Goal: Contribute content: Add original content to the website for others to see

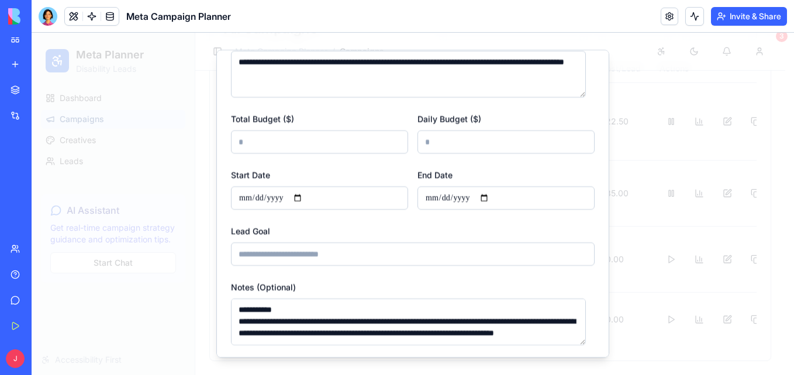
scroll to position [204, 0]
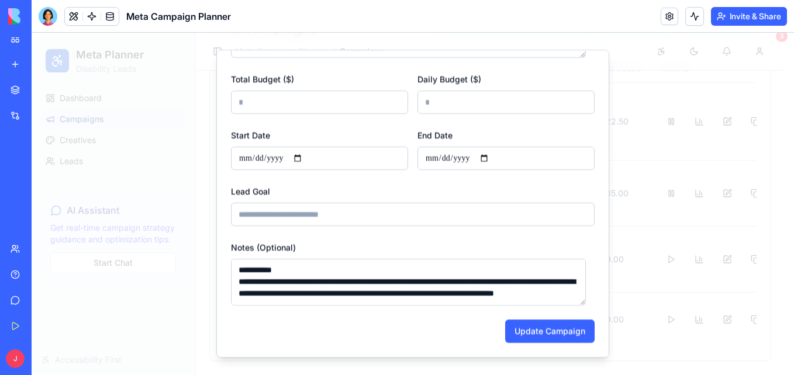
drag, startPoint x: 583, startPoint y: 278, endPoint x: 582, endPoint y: 298, distance: 20.5
click at [582, 298] on textarea "Notes (Optional)" at bounding box center [408, 282] width 355 height 47
click at [524, 298] on textarea "Notes (Optional)" at bounding box center [408, 282] width 355 height 47
click at [585, 290] on textarea "Notes (Optional)" at bounding box center [408, 282] width 355 height 47
click at [471, 299] on textarea "Notes (Optional)" at bounding box center [408, 282] width 355 height 47
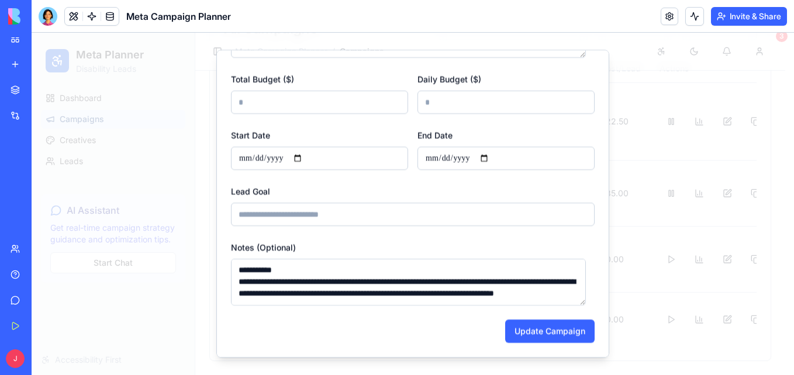
click at [377, 302] on textarea "Notes (Optional)" at bounding box center [408, 282] width 355 height 47
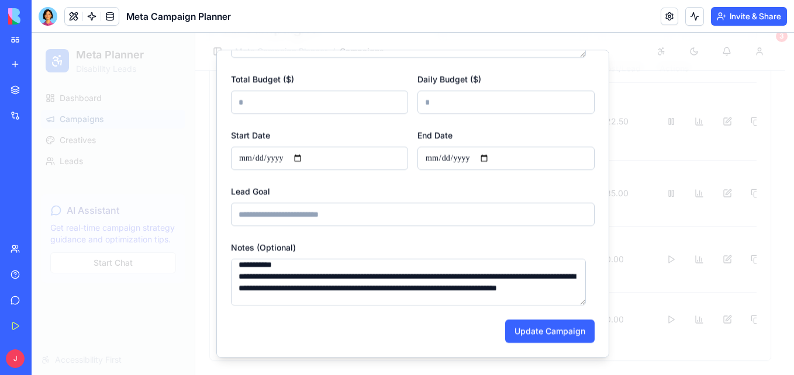
paste textarea "**********"
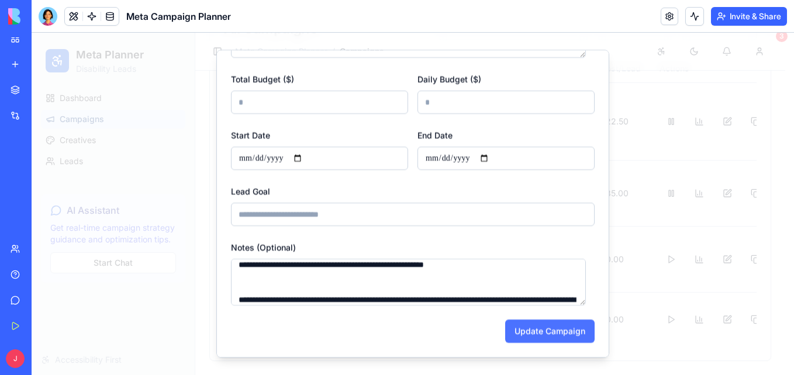
type textarea "**********"
click at [516, 336] on button "Update Campaign" at bounding box center [549, 331] width 89 height 23
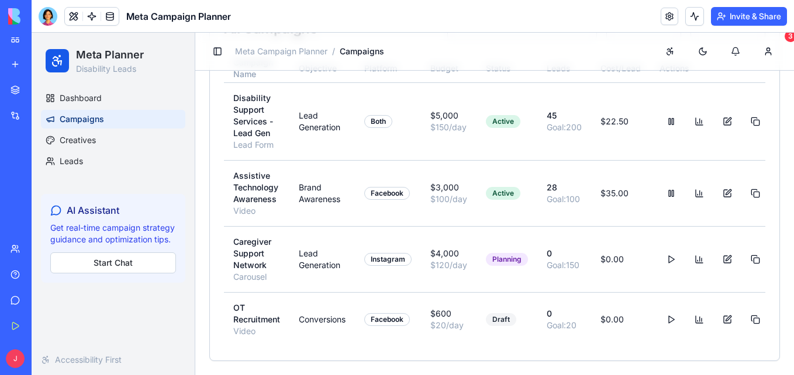
scroll to position [149, 0]
click at [99, 139] on link "Creatives" at bounding box center [113, 140] width 144 height 19
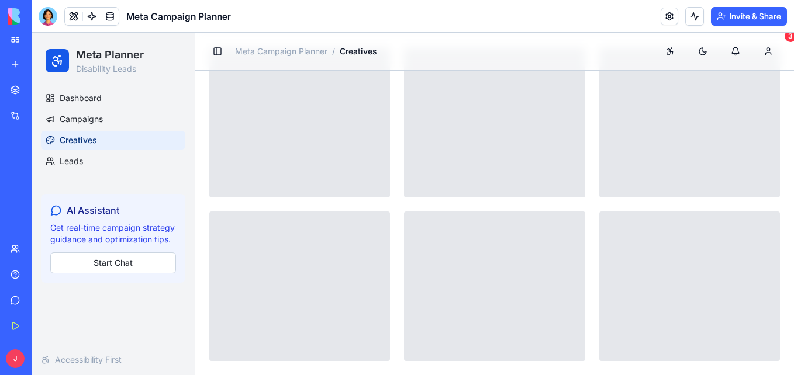
scroll to position [51, 0]
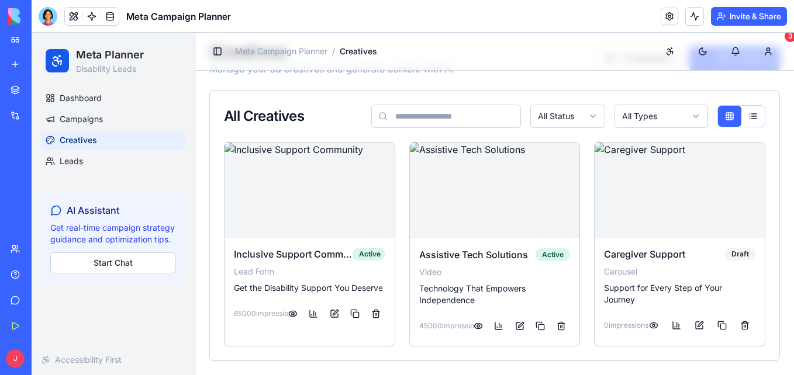
click at [647, 104] on html "Meta Planner Disability Leads Dashboard Campaigns Creatives Leads AI Assistant …" at bounding box center [413, 182] width 762 height 386
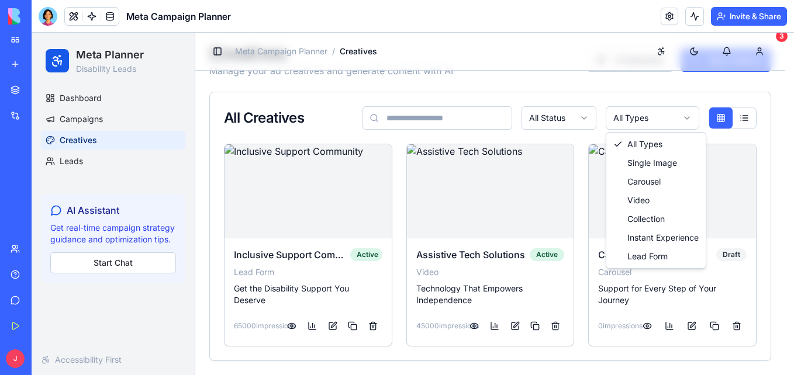
scroll to position [42, 0]
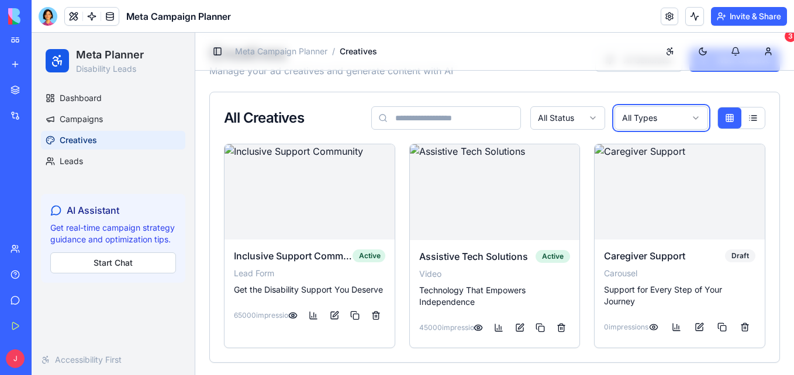
click at [581, 122] on html "Meta Planner Disability Leads Dashboard Campaigns Creatives Leads AI Assistant …" at bounding box center [413, 184] width 762 height 386
click at [590, 119] on html "Meta Planner Disability Leads Dashboard Campaigns Creatives Leads AI Assistant …" at bounding box center [413, 184] width 762 height 386
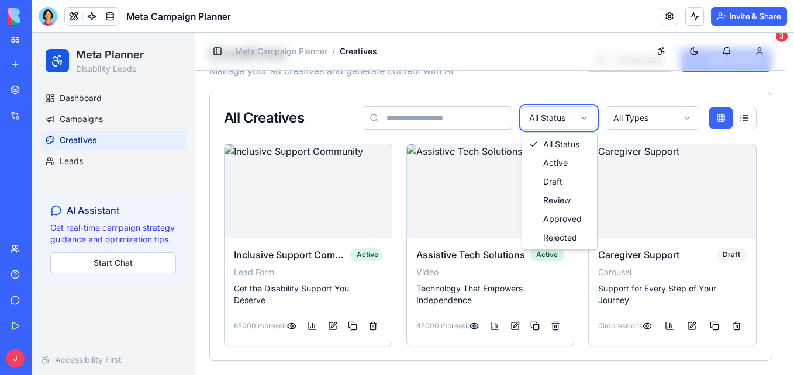
click at [790, 185] on html "Meta Planner Disability Leads Dashboard Campaigns Creatives Leads AI Assistant …" at bounding box center [413, 183] width 762 height 385
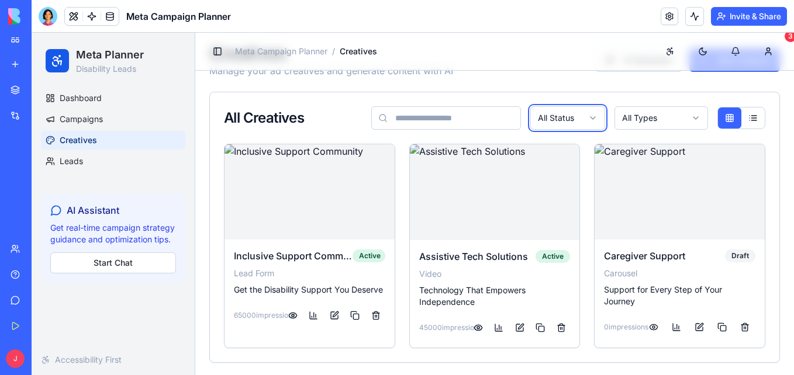
click at [476, 120] on html "Meta Planner Disability Leads Dashboard Campaigns Creatives Leads AI Assistant …" at bounding box center [413, 184] width 762 height 386
click at [476, 120] on input at bounding box center [446, 117] width 150 height 23
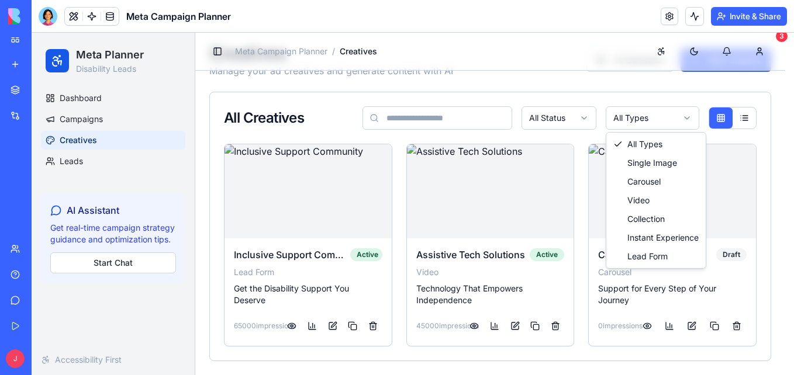
click at [699, 116] on html "Meta Planner Disability Leads Dashboard Campaigns Creatives Leads AI Assistant …" at bounding box center [413, 183] width 762 height 385
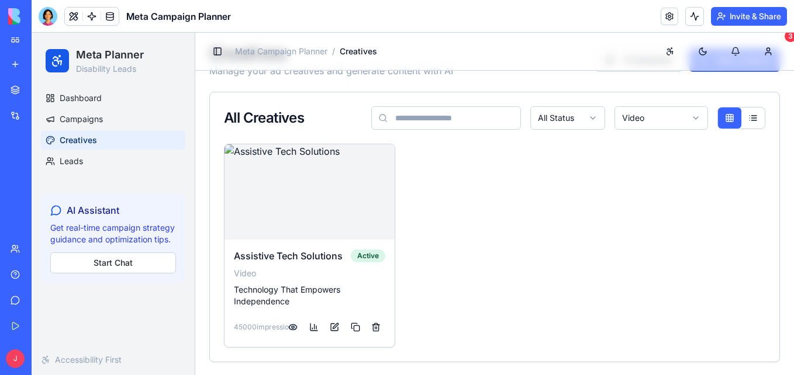
click at [468, 117] on input at bounding box center [446, 117] width 150 height 23
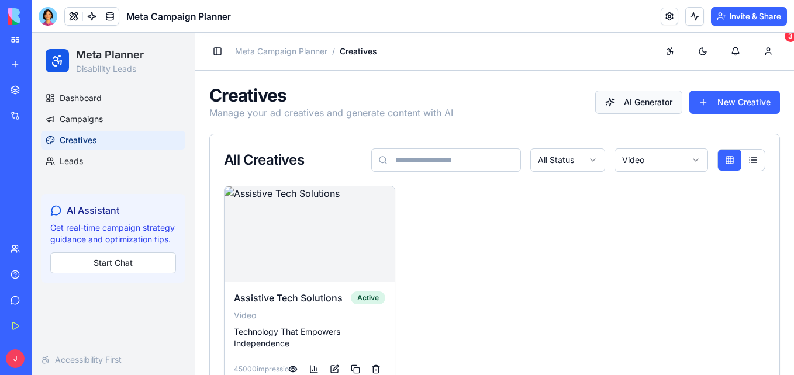
click at [637, 92] on button "AI Generator" at bounding box center [638, 102] width 87 height 23
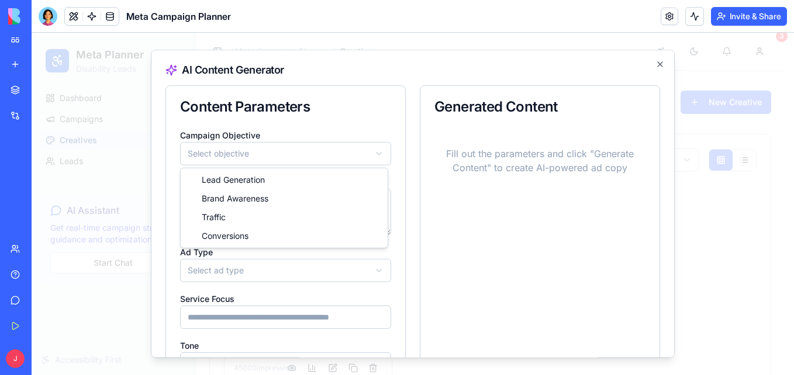
click at [361, 144] on body "Meta Planner Disability Leads Dashboard Campaigns Creatives Leads AI Assistant …" at bounding box center [408, 225] width 753 height 385
click at [329, 201] on textarea at bounding box center [285, 212] width 211 height 47
paste textarea "**********"
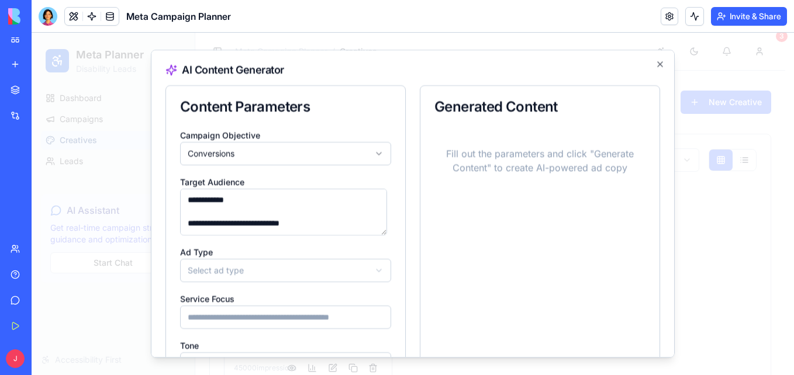
click at [185, 199] on textarea "**********" at bounding box center [283, 212] width 207 height 47
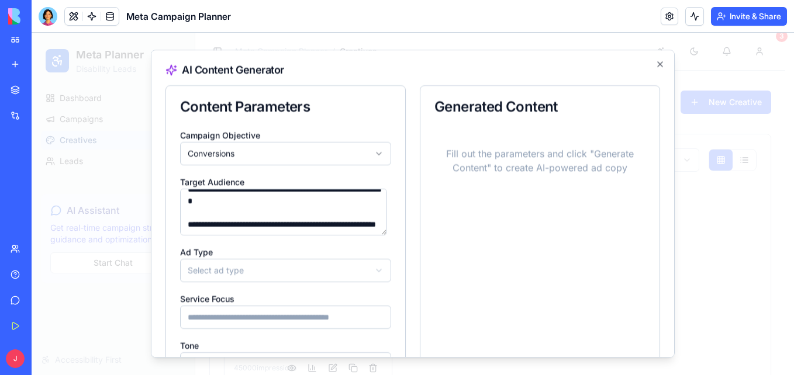
scroll to position [304, 0]
click at [391, 222] on div "**********" at bounding box center [285, 275] width 239 height 295
click at [334, 218] on textarea "**********" at bounding box center [283, 212] width 207 height 47
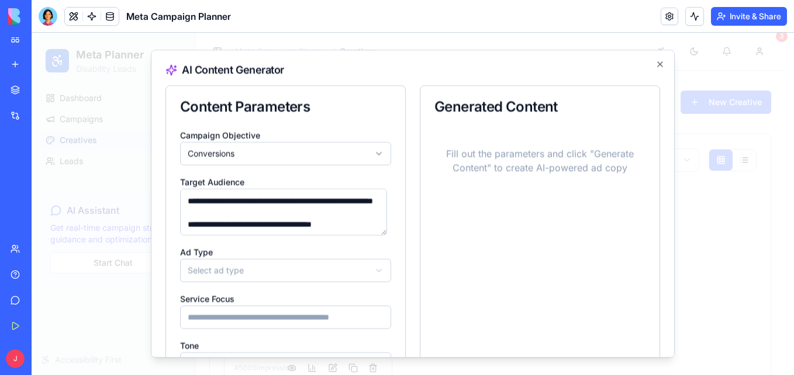
type textarea "**********"
click at [350, 264] on body "Meta Planner Disability Leads Dashboard Campaigns Creatives Leads AI Assistant …" at bounding box center [408, 225] width 753 height 385
click at [324, 323] on input at bounding box center [285, 317] width 211 height 23
type input "**********"
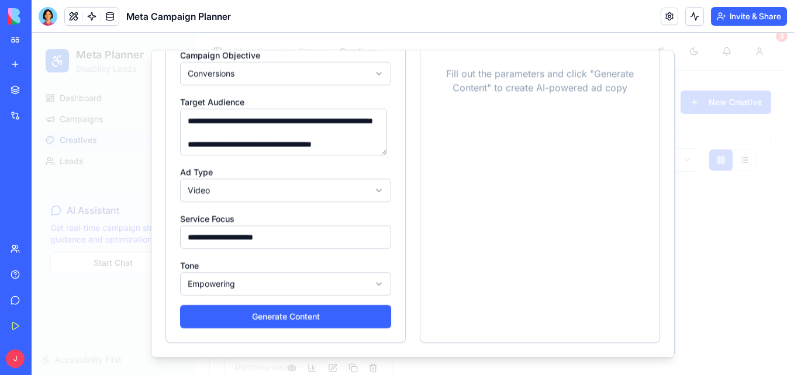
click at [347, 281] on body "**********" at bounding box center [408, 225] width 753 height 385
click at [343, 313] on button "Generate Content" at bounding box center [285, 316] width 211 height 23
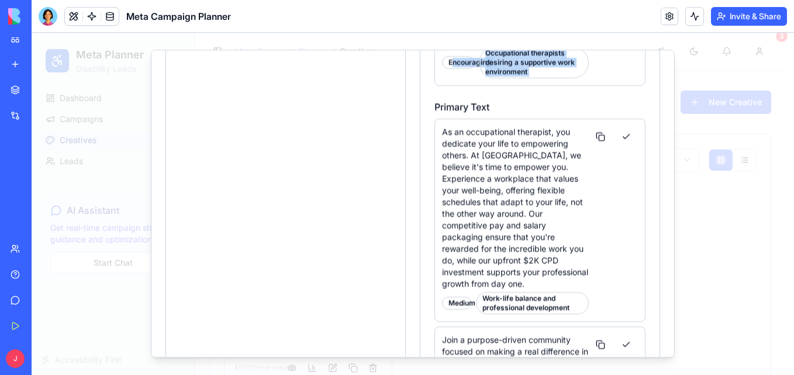
scroll to position [408, 0]
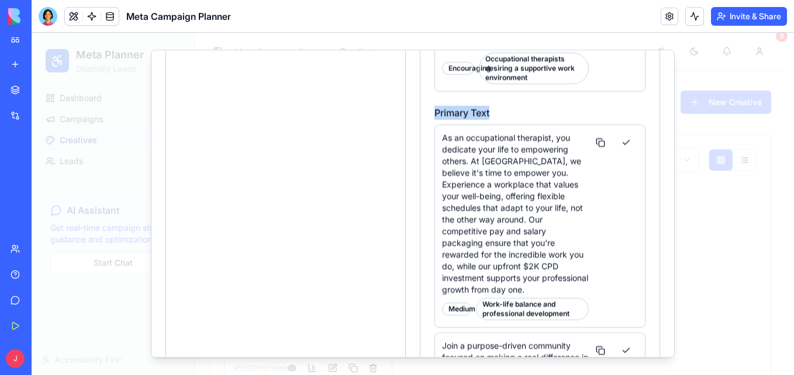
drag, startPoint x: 426, startPoint y: 53, endPoint x: 483, endPoint y: 95, distance: 71.1
click at [483, 95] on div "Headlines Empower Your Career with Hearth: Flexible, Fulfilling, and Fair Suppo…" at bounding box center [539, 303] width 239 height 1166
click at [469, 119] on h4 "Primary Text" at bounding box center [539, 113] width 211 height 14
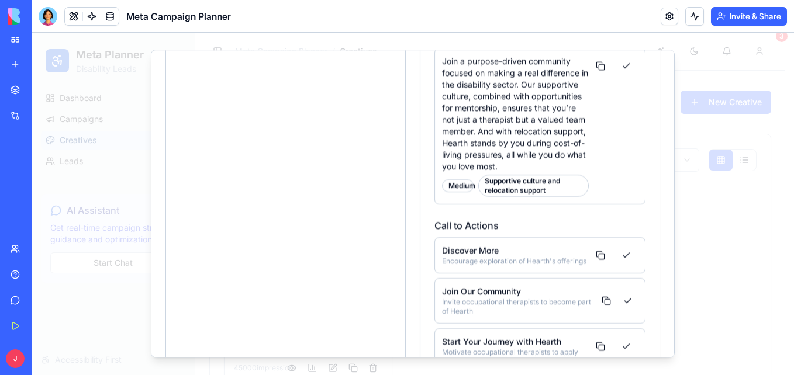
scroll to position [628, 0]
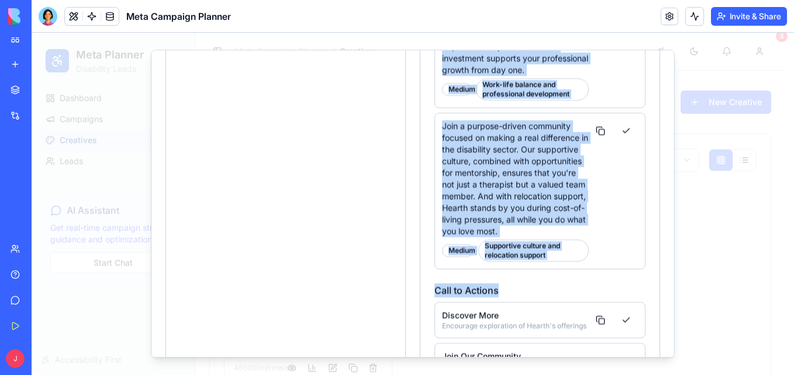
drag, startPoint x: 431, startPoint y: 112, endPoint x: 559, endPoint y: 274, distance: 206.4
click at [559, 274] on div "Headlines Empower Your Career with Hearth: Flexible, Fulfilling, and Fair Suppo…" at bounding box center [539, 76] width 211 height 1152
copy div "Primary Text As an occupational therapist, you dedicate your life to empowering…"
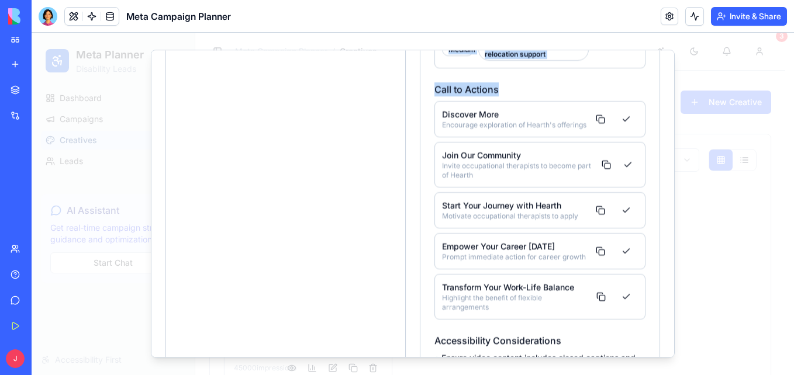
scroll to position [824, 0]
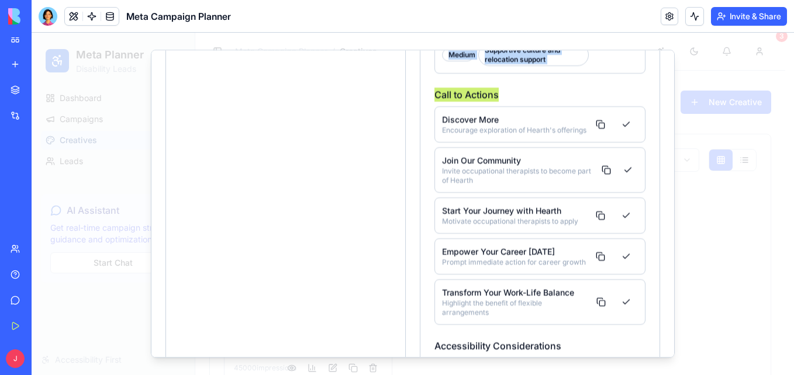
click at [14, 36] on div "BETA My Workspace New app Marketplace Integrations Recent Marketing Campaign Hu…" at bounding box center [16, 187] width 25 height 375
click at [19, 37] on link "My Workspace" at bounding box center [27, 38] width 47 height 23
click at [32, 37] on div "My Workspace" at bounding box center [35, 39] width 15 height 12
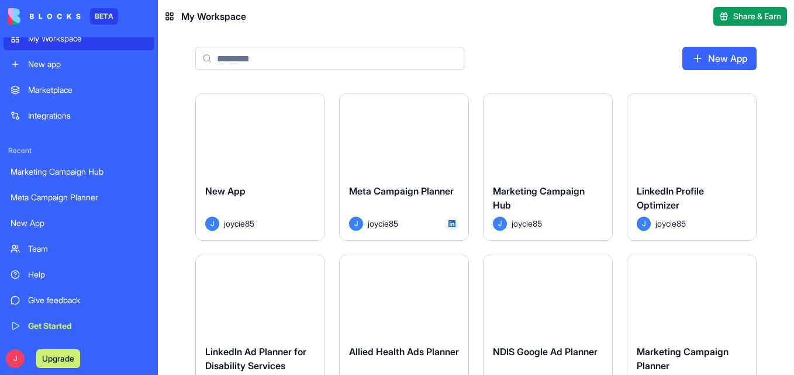
click at [292, 334] on div "Launch" at bounding box center [260, 295] width 129 height 81
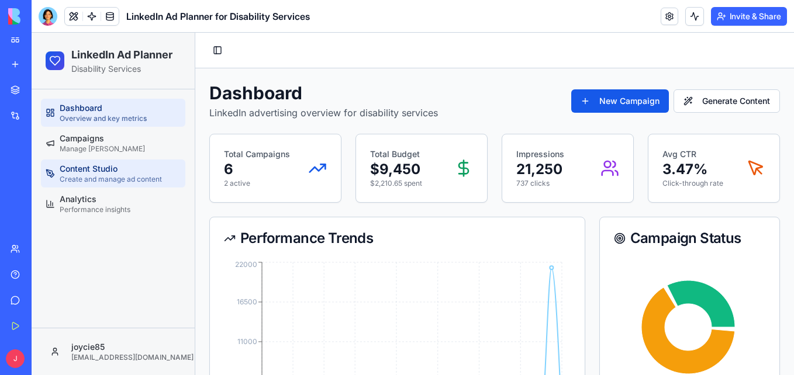
click at [144, 174] on div "Content Studio Create and manage ad content" at bounding box center [111, 173] width 102 height 21
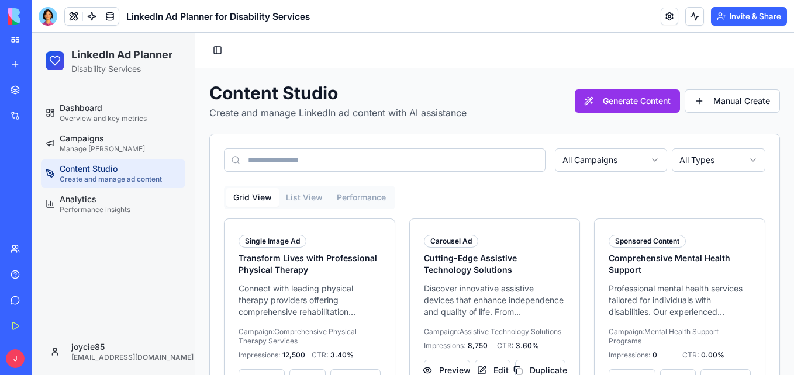
click at [614, 168] on body "LinkedIn Ad Planner Disability Services Dashboard Overview and key metrics Camp…" at bounding box center [413, 322] width 762 height 578
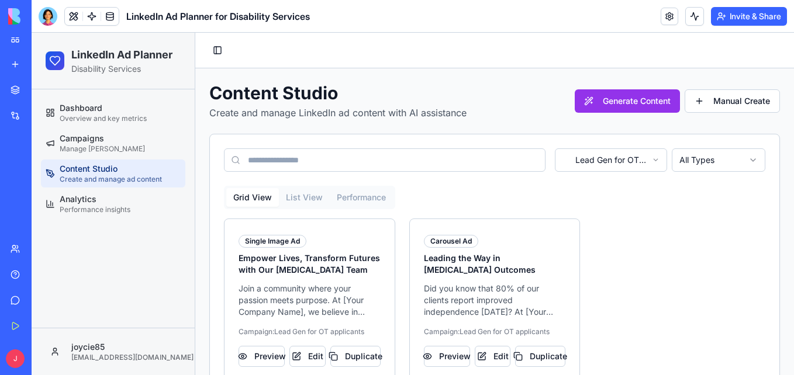
scroll to position [35, 0]
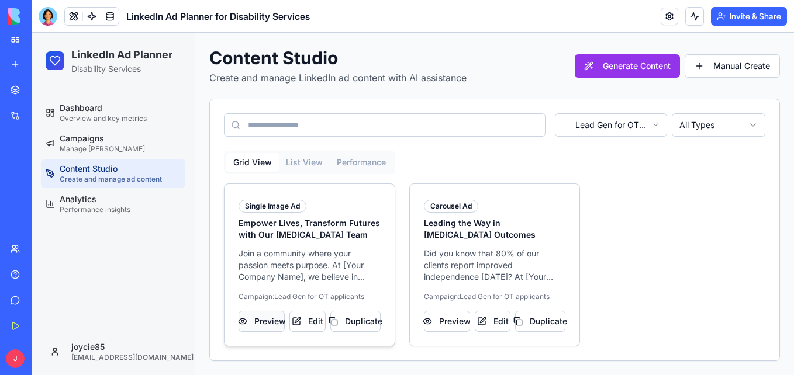
click at [266, 326] on button "Preview" at bounding box center [261, 321] width 46 height 21
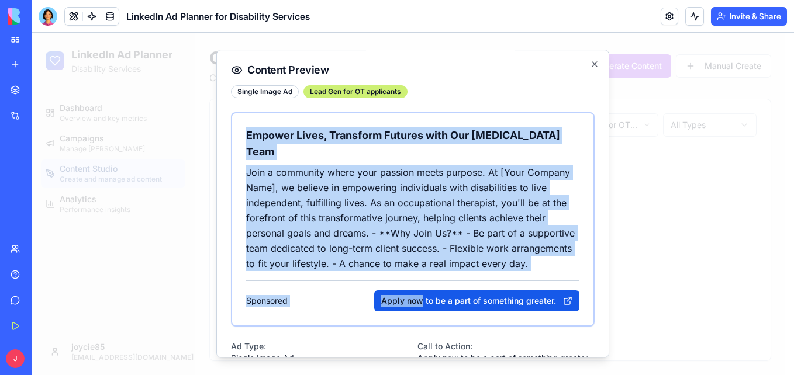
drag, startPoint x: 247, startPoint y: 138, endPoint x: 407, endPoint y: 289, distance: 220.4
click at [407, 289] on div "Empower Lives, Transform Futures with Our [MEDICAL_DATA] Team Join a community …" at bounding box center [412, 219] width 333 height 184
click at [303, 292] on div "Empower Lives, Transform Futures with Our [MEDICAL_DATA] Team Join a community …" at bounding box center [412, 219] width 333 height 184
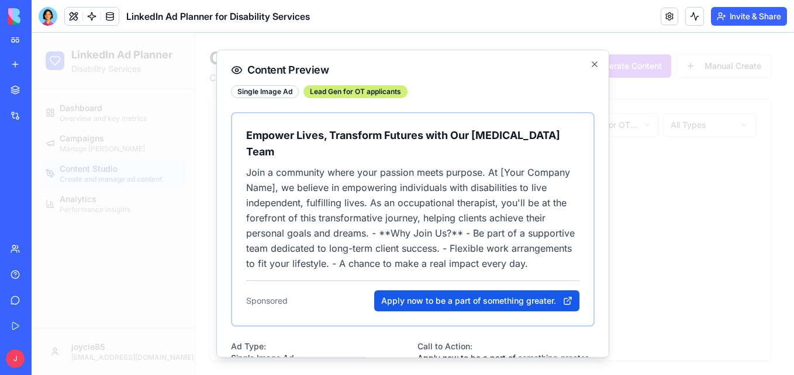
drag, startPoint x: 303, startPoint y: 292, endPoint x: 220, endPoint y: 203, distance: 120.8
drag, startPoint x: 220, startPoint y: 203, endPoint x: 494, endPoint y: 175, distance: 275.0
click at [494, 175] on p "Join a community where your passion meets purpose. At [Your Company Name], we b…" at bounding box center [412, 218] width 333 height 106
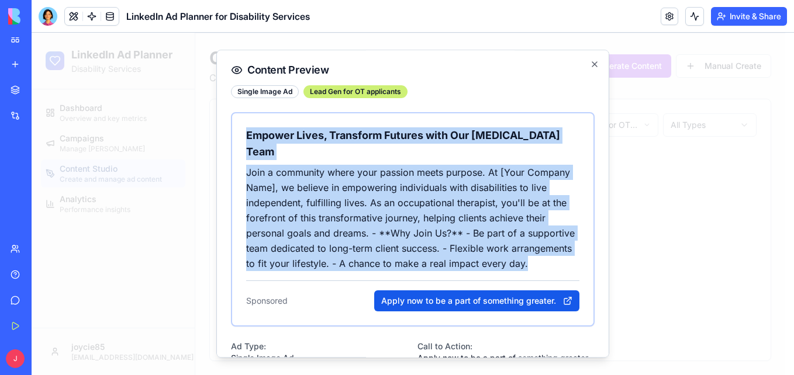
drag, startPoint x: 245, startPoint y: 134, endPoint x: 364, endPoint y: 285, distance: 191.9
click at [364, 285] on div "Empower Lives, Transform Futures with Our [MEDICAL_DATA] Team Join a community …" at bounding box center [412, 219] width 361 height 212
copy div "Empower Lives, Transform Futures with Our [MEDICAL_DATA] Team Join a community …"
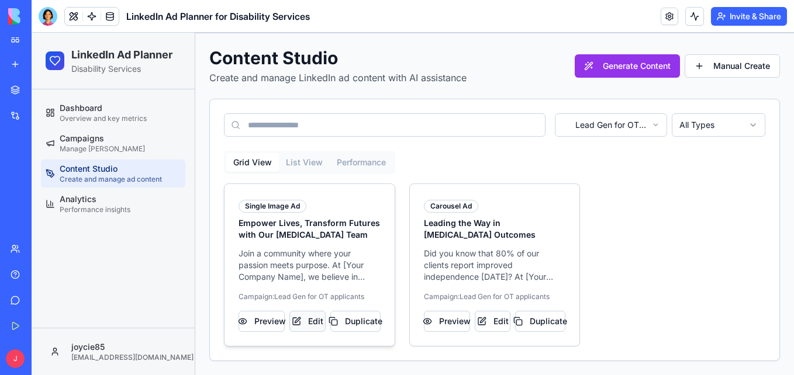
click at [302, 320] on button "Edit" at bounding box center [307, 321] width 36 height 21
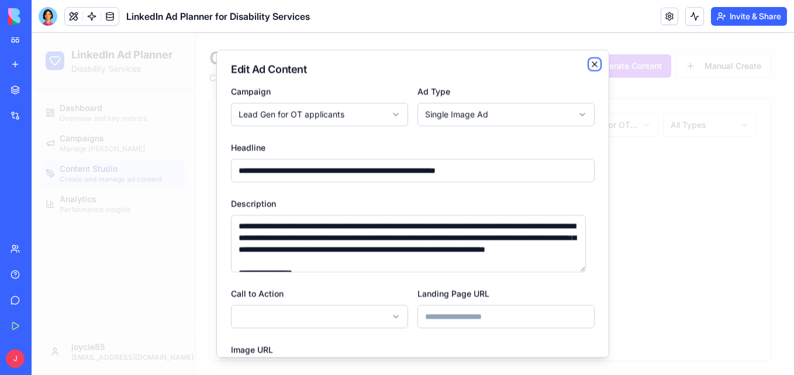
click at [590, 68] on icon "button" at bounding box center [594, 64] width 9 height 9
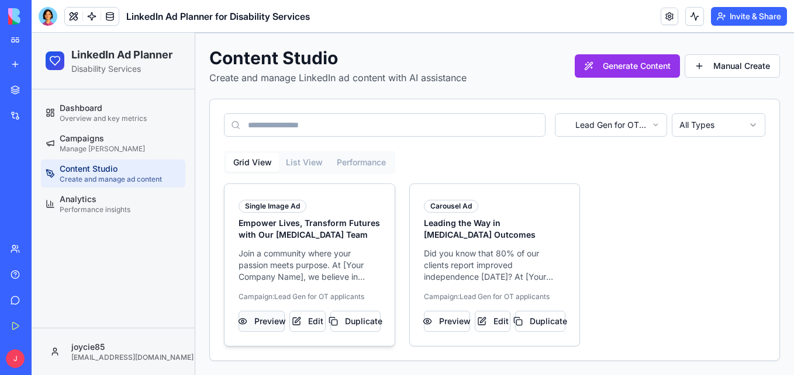
click at [264, 316] on button "Preview" at bounding box center [261, 321] width 46 height 21
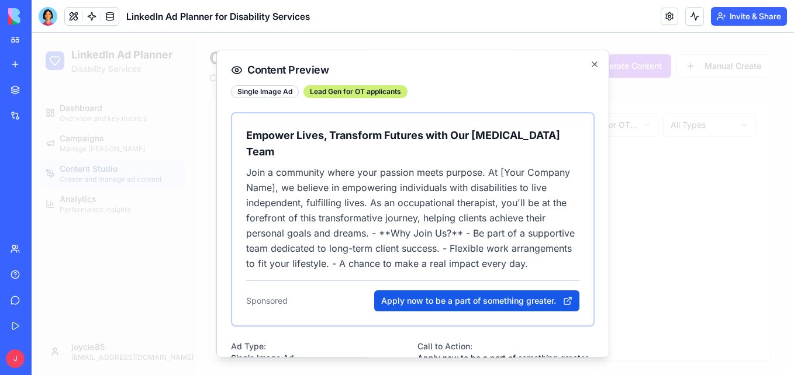
click at [586, 57] on div "Content Preview Single Image Ad Lead Gen for OT applicants Empower Lives, Trans…" at bounding box center [412, 204] width 393 height 308
click at [592, 66] on icon "button" at bounding box center [594, 64] width 5 height 5
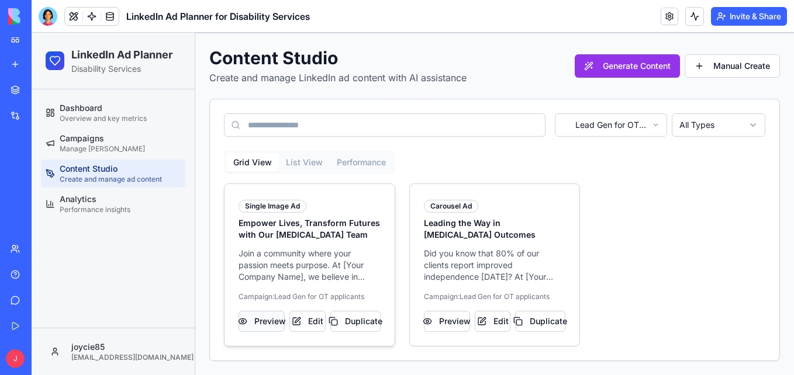
click at [267, 319] on button "Preview" at bounding box center [261, 321] width 46 height 21
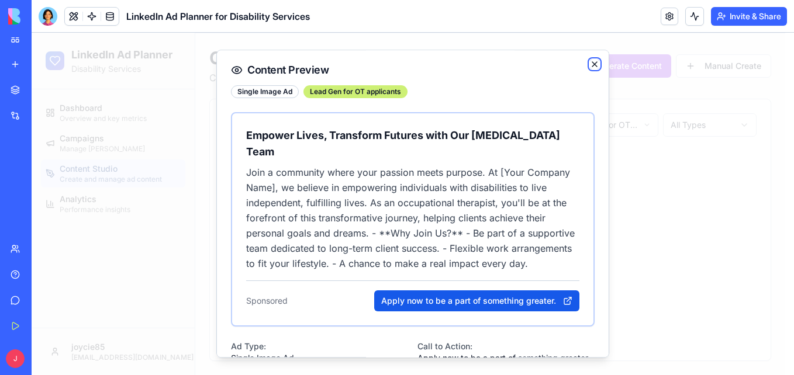
click at [592, 64] on icon "button" at bounding box center [594, 64] width 5 height 5
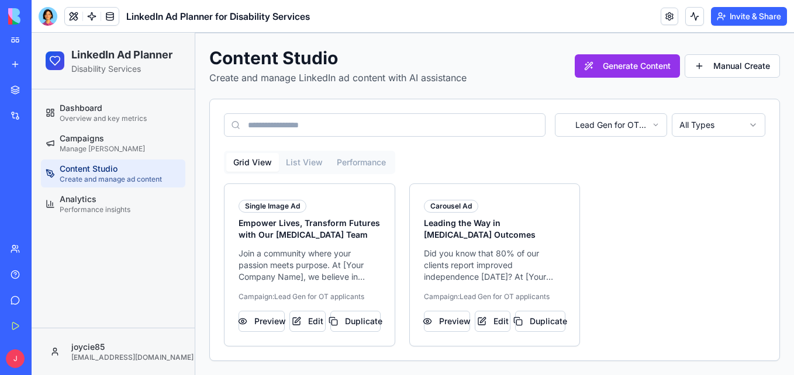
click at [641, 209] on div "Single Image Ad Empower Lives, Transform Futures with Our [MEDICAL_DATA] Team J…" at bounding box center [494, 265] width 541 height 163
click at [264, 320] on button "Preview" at bounding box center [261, 321] width 46 height 21
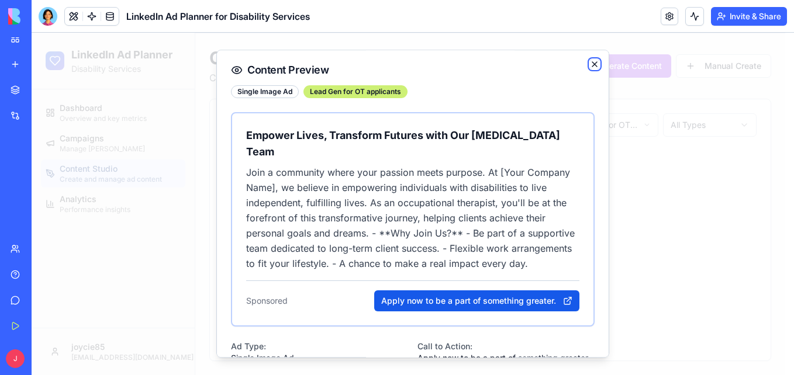
click at [590, 68] on icon "button" at bounding box center [594, 64] width 9 height 9
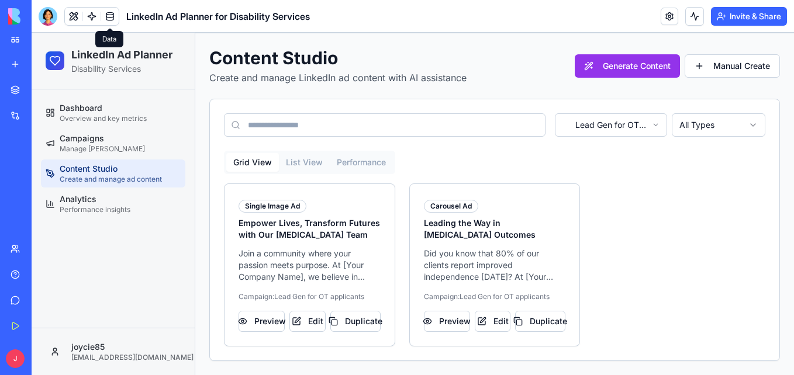
click at [9, 39] on link "My Workspace" at bounding box center [27, 38] width 47 height 23
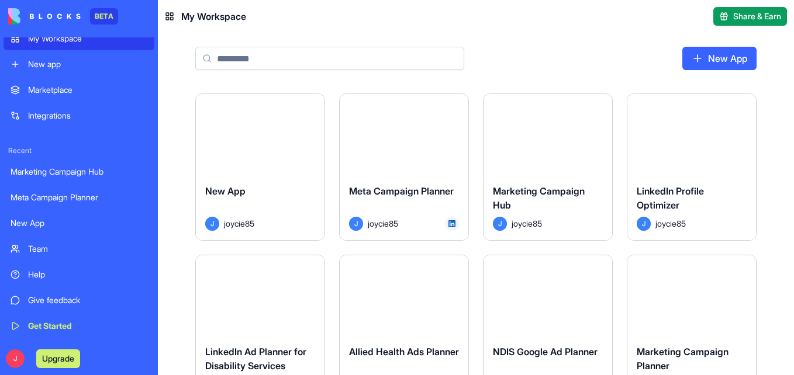
click at [368, 198] on div "Meta Campaign Planner" at bounding box center [404, 200] width 110 height 33
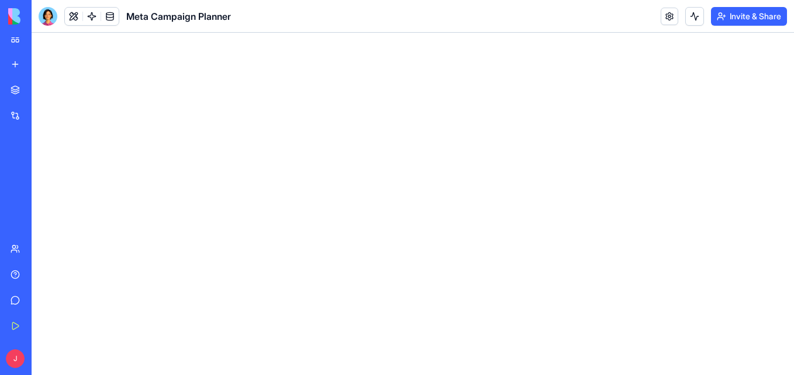
click at [597, 184] on div at bounding box center [413, 204] width 762 height 343
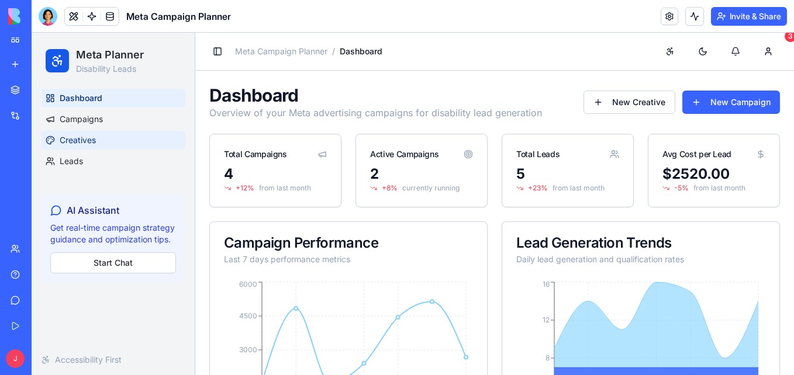
click at [115, 137] on link "Creatives" at bounding box center [113, 140] width 144 height 19
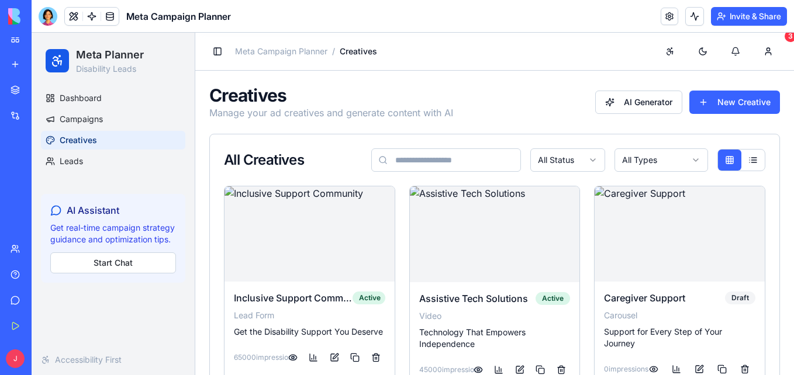
click at [690, 160] on html "Meta Planner Disability Leads Dashboard Campaigns Creatives Leads AI Assistant …" at bounding box center [413, 226] width 762 height 386
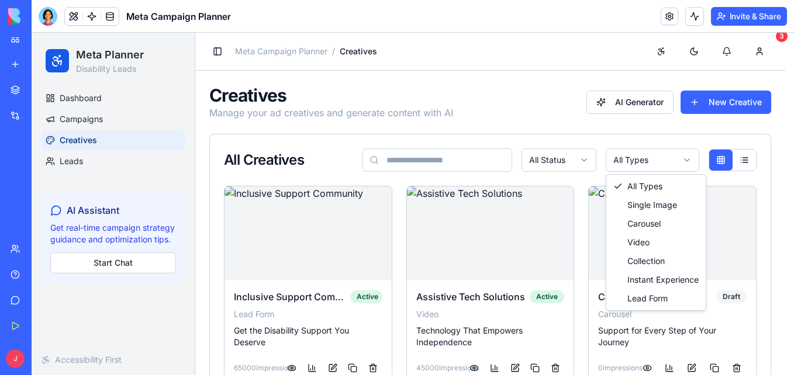
click at [561, 157] on html "Meta Planner Disability Leads Dashboard Campaigns Creatives Leads AI Assistant …" at bounding box center [413, 225] width 762 height 385
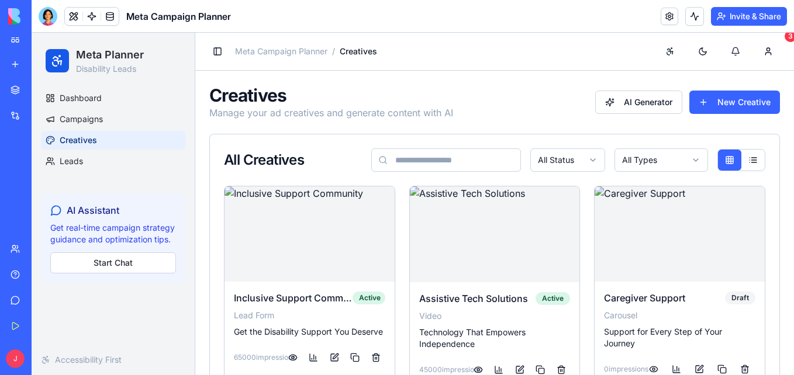
click at [568, 160] on html "Meta Planner Disability Leads Dashboard Campaigns Creatives Leads AI Assistant …" at bounding box center [413, 226] width 762 height 386
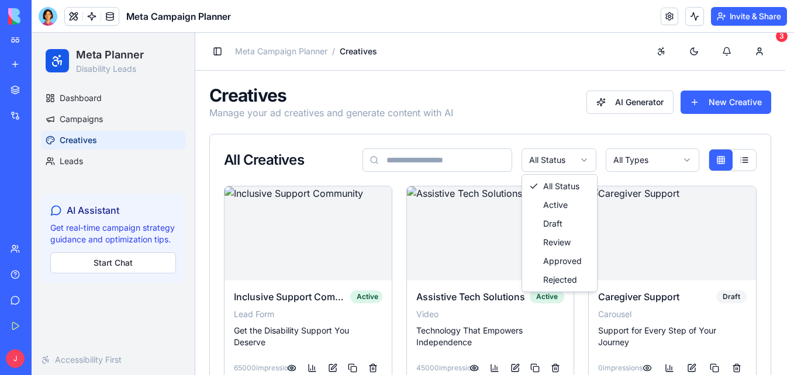
click at [466, 158] on html "Meta Planner Disability Leads Dashboard Campaigns Creatives Leads AI Assistant …" at bounding box center [413, 225] width 762 height 385
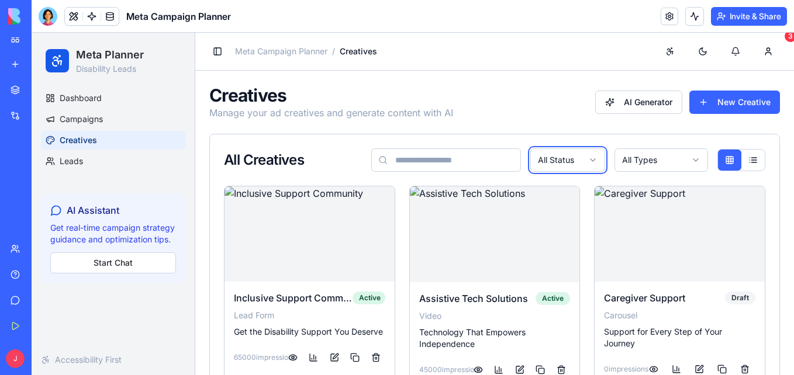
scroll to position [51, 0]
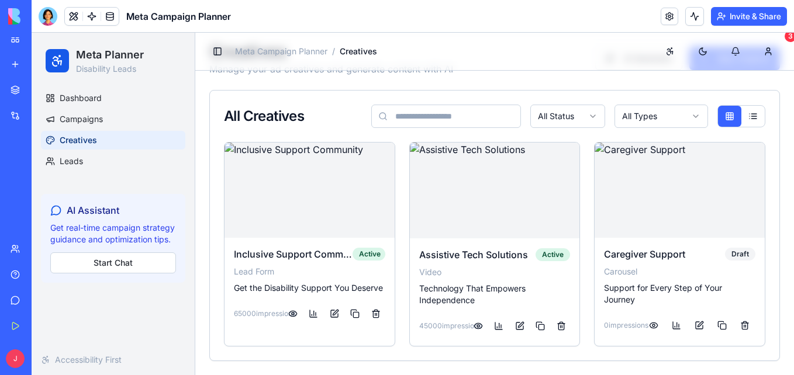
click at [693, 103] on html "Meta Planner Disability Leads Dashboard Campaigns Creatives Leads AI Assistant …" at bounding box center [413, 182] width 762 height 386
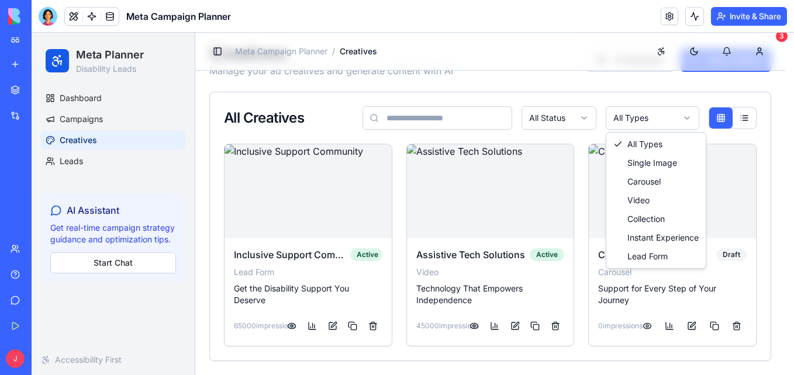
scroll to position [42, 0]
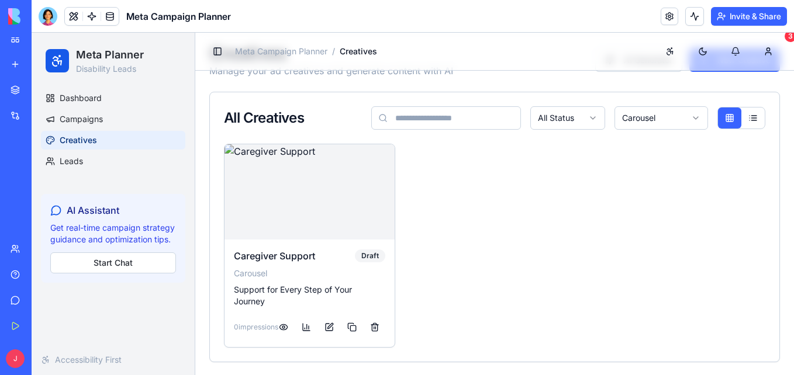
click at [670, 119] on html "Meta Planner Disability Leads Dashboard Campaigns Creatives Leads AI Assistant …" at bounding box center [413, 184] width 762 height 386
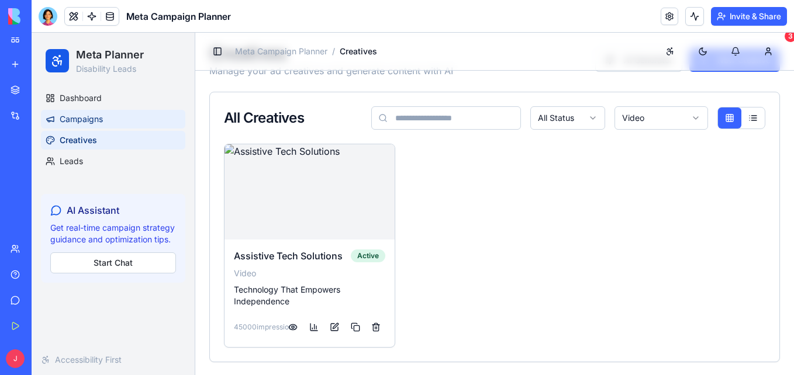
click at [91, 113] on link "Campaigns" at bounding box center [113, 119] width 144 height 19
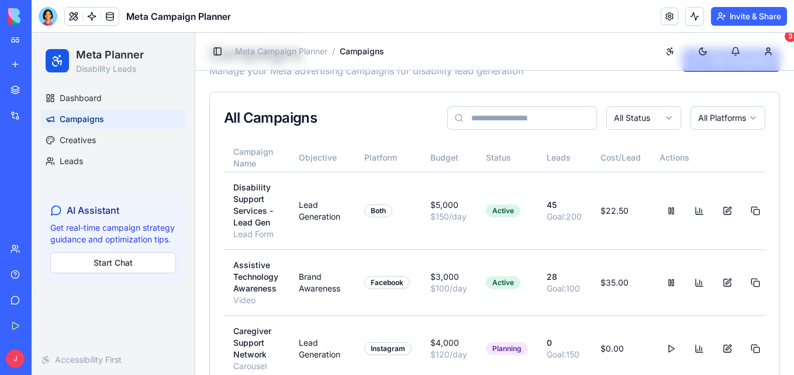
scroll to position [149, 0]
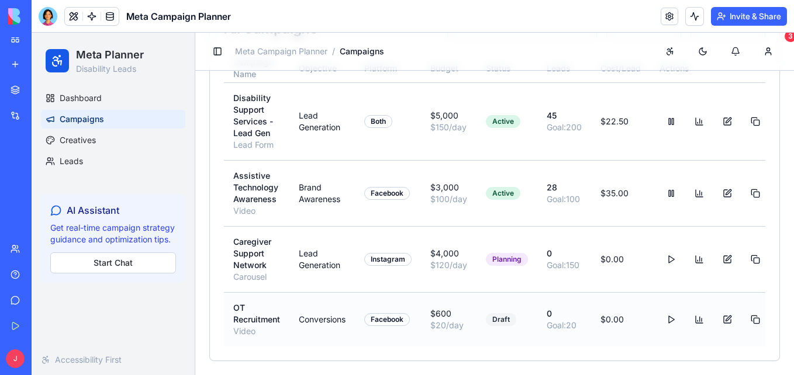
click at [323, 307] on td "Conversions" at bounding box center [321, 319] width 65 height 54
click at [274, 303] on div "OT Recruitment" at bounding box center [256, 313] width 47 height 23
click at [661, 309] on button at bounding box center [670, 319] width 23 height 21
click at [663, 309] on button at bounding box center [670, 319] width 23 height 21
click at [666, 309] on button at bounding box center [670, 319] width 23 height 21
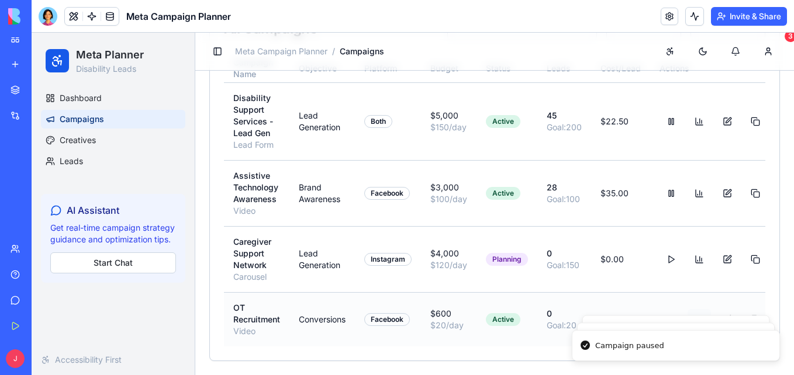
click at [690, 309] on button at bounding box center [698, 319] width 23 height 21
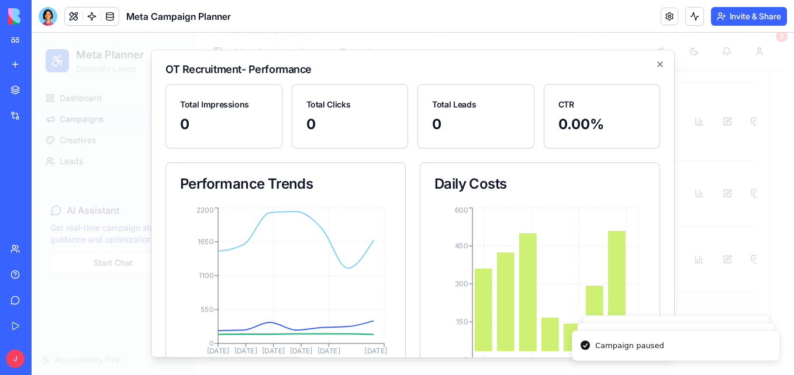
scroll to position [140, 0]
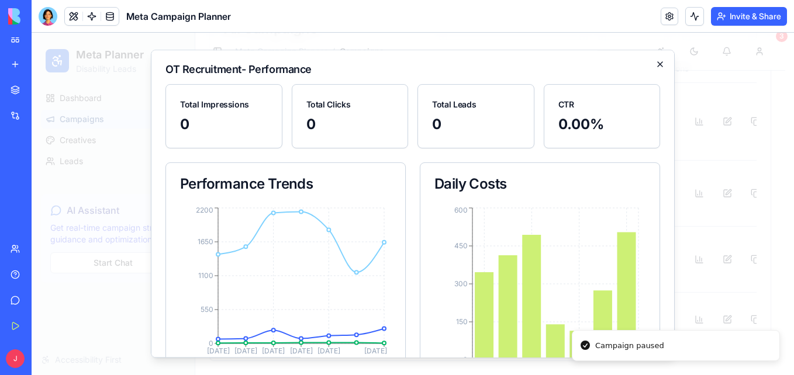
click at [655, 64] on icon "button" at bounding box center [659, 64] width 9 height 9
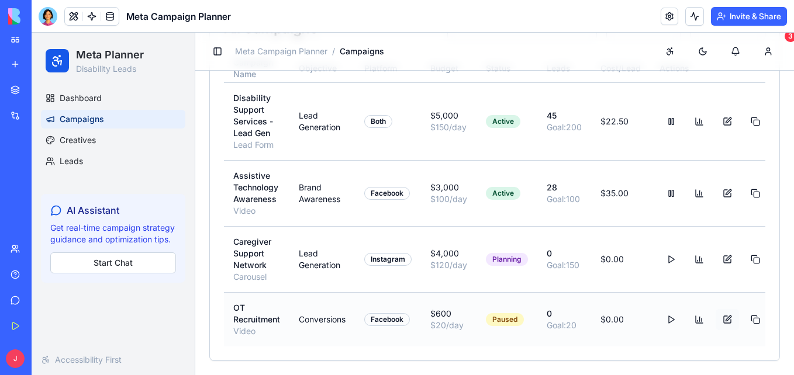
click at [722, 309] on button at bounding box center [726, 319] width 23 height 21
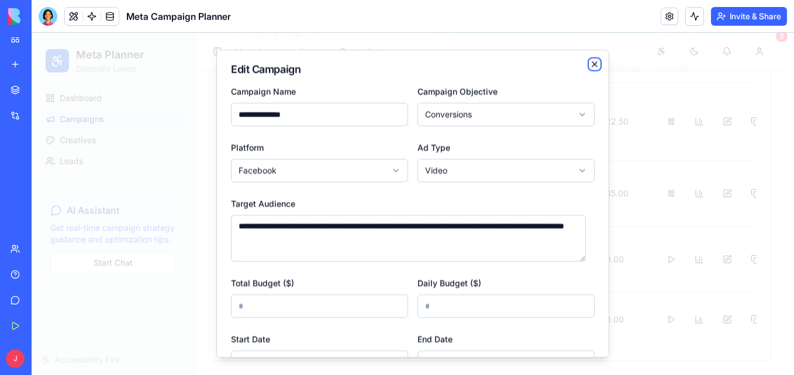
click at [590, 61] on icon "button" at bounding box center [594, 64] width 9 height 9
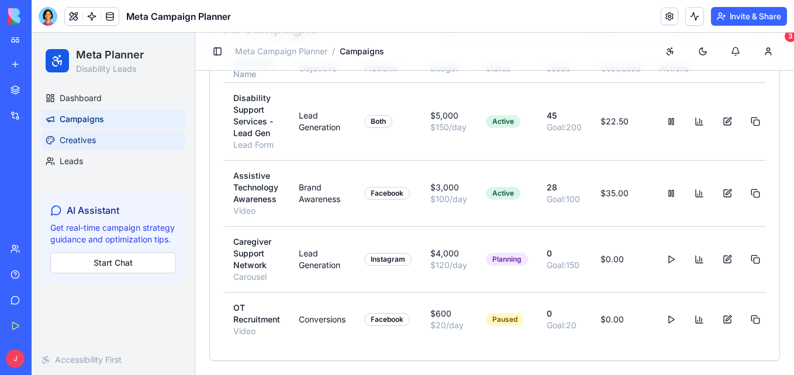
click at [147, 140] on link "Creatives" at bounding box center [113, 140] width 144 height 19
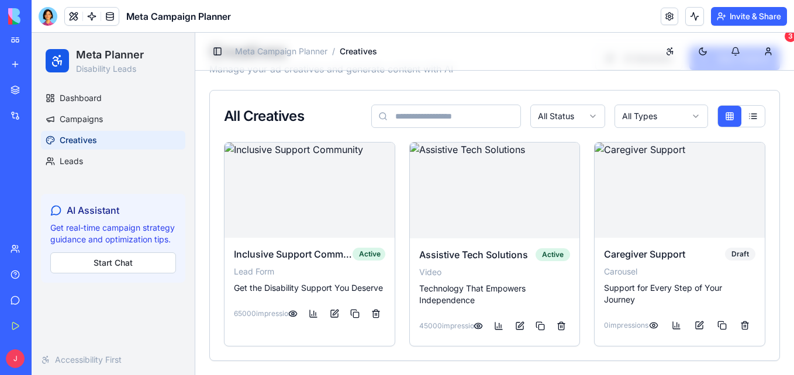
scroll to position [51, 0]
click at [583, 112] on html "Meta Planner Disability Leads Dashboard Campaigns Creatives Leads AI Assistant …" at bounding box center [413, 182] width 762 height 386
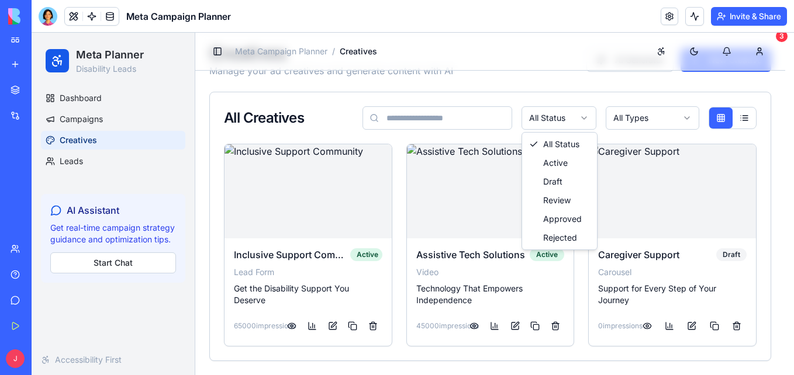
scroll to position [42, 0]
click at [651, 120] on html "Meta Planner Disability Leads Dashboard Campaigns Creatives Leads AI Assistant …" at bounding box center [413, 183] width 762 height 385
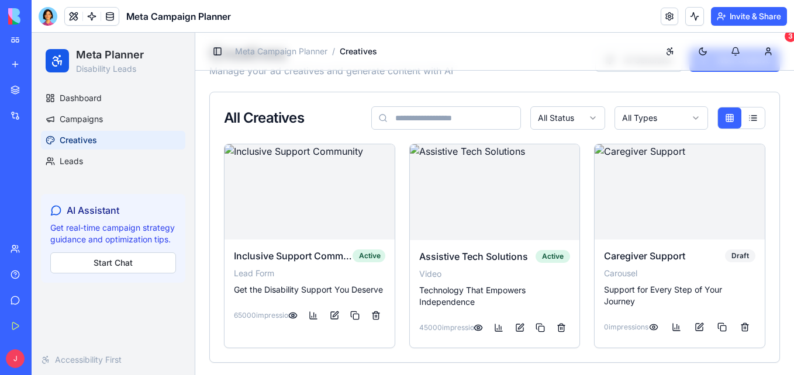
click at [654, 121] on html "Meta Planner Disability Leads Dashboard Campaigns Creatives Leads AI Assistant …" at bounding box center [413, 184] width 762 height 386
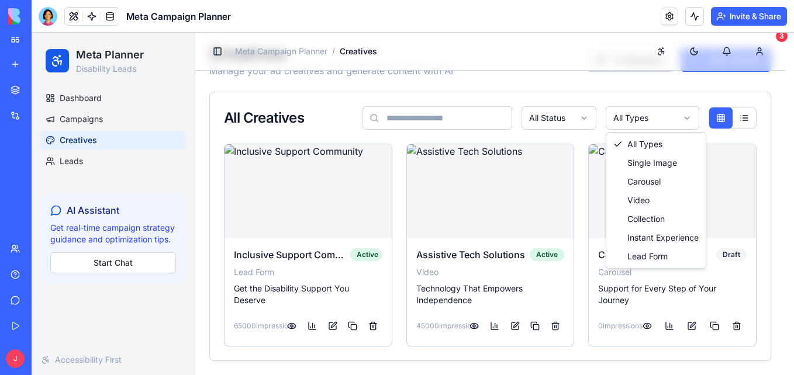
click at [784, 188] on html "Meta Planner Disability Leads Dashboard Campaigns Creatives Leads AI Assistant …" at bounding box center [413, 183] width 762 height 385
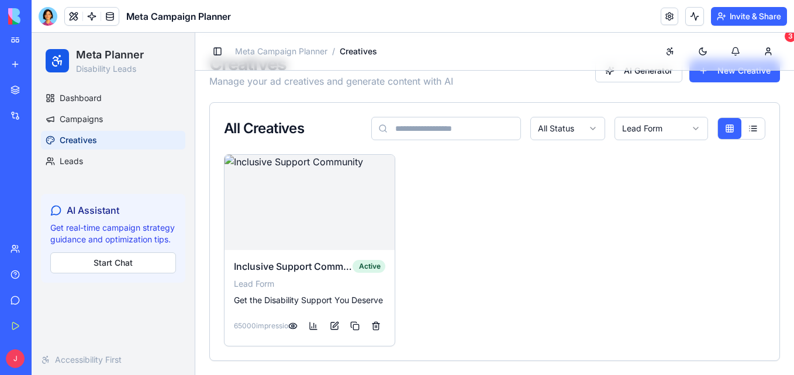
scroll to position [32, 0]
click at [269, 284] on p "Lead Form" at bounding box center [309, 284] width 151 height 12
click at [632, 118] on html "Meta Planner Disability Leads Dashboard Campaigns Creatives Leads AI Assistant …" at bounding box center [413, 188] width 762 height 374
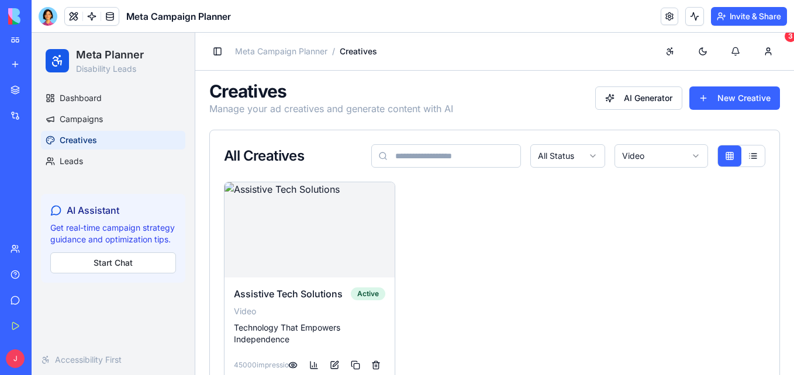
scroll to position [3, 0]
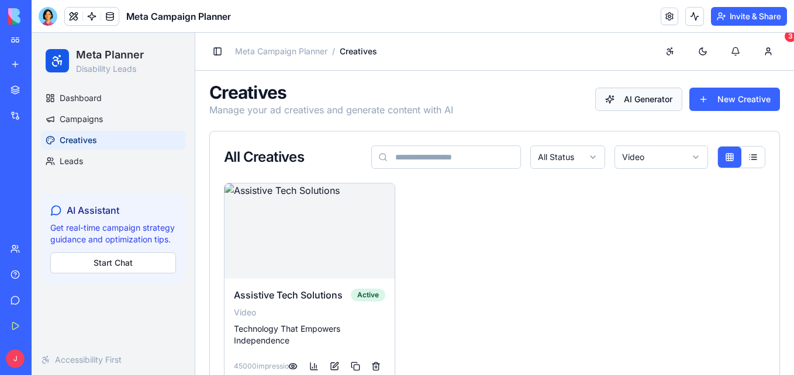
click at [634, 102] on button "AI Generator" at bounding box center [638, 99] width 87 height 23
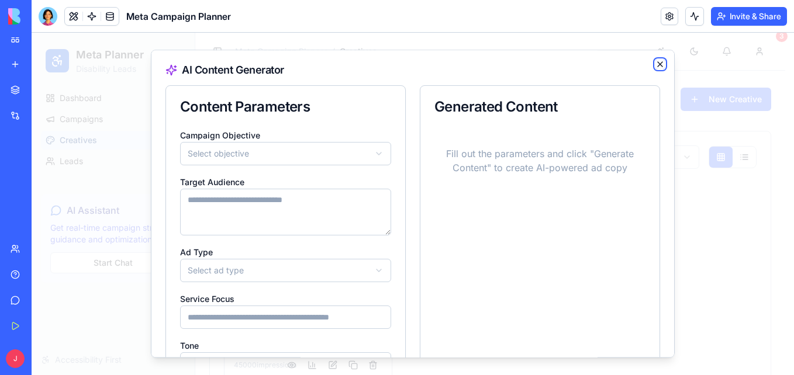
click at [655, 63] on icon "button" at bounding box center [659, 64] width 9 height 9
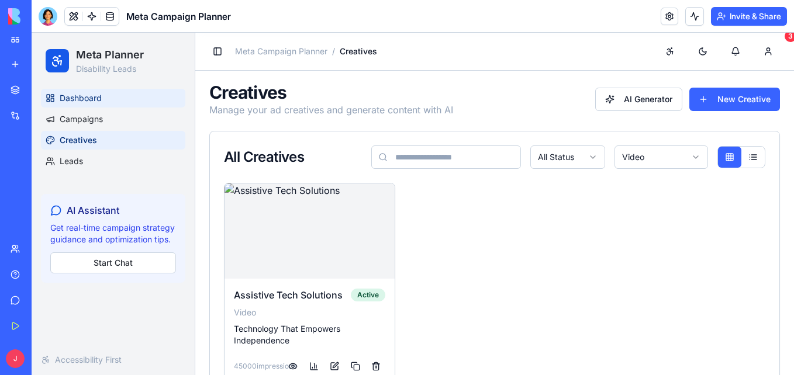
click at [68, 91] on link "Dashboard" at bounding box center [113, 98] width 144 height 19
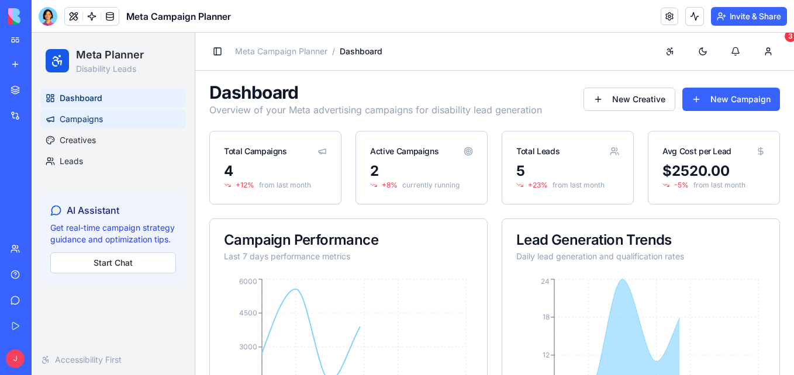
click at [82, 112] on link "Campaigns" at bounding box center [113, 119] width 144 height 19
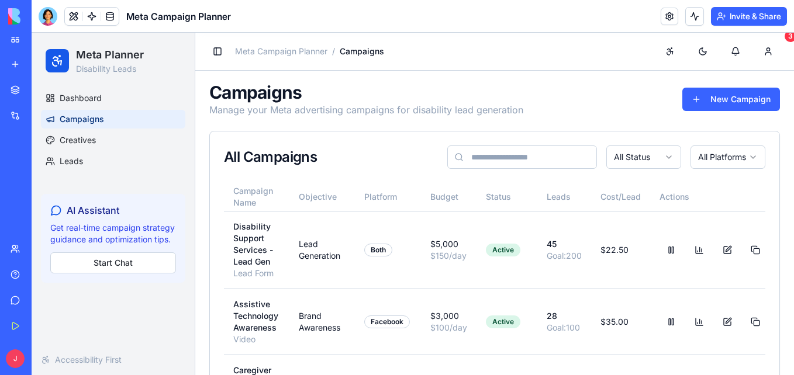
scroll to position [149, 0]
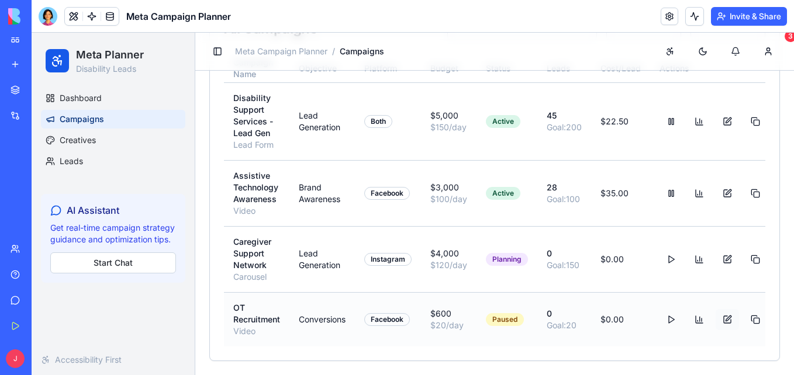
click at [722, 309] on button at bounding box center [726, 319] width 23 height 21
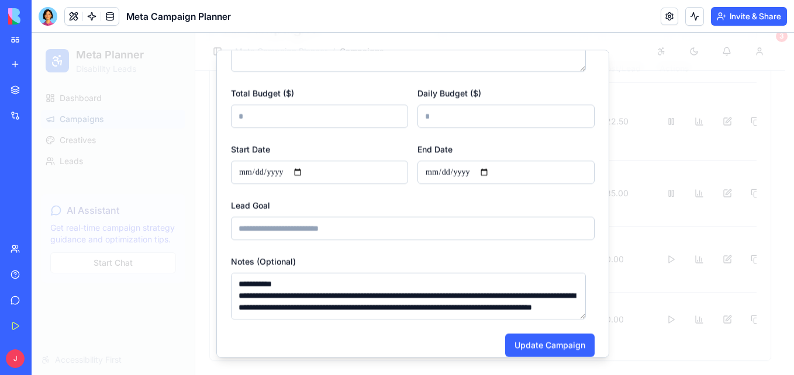
scroll to position [204, 0]
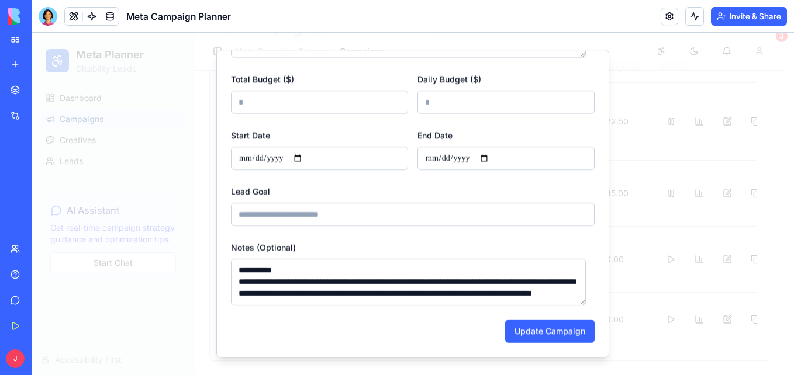
click at [649, 85] on div at bounding box center [413, 204] width 762 height 343
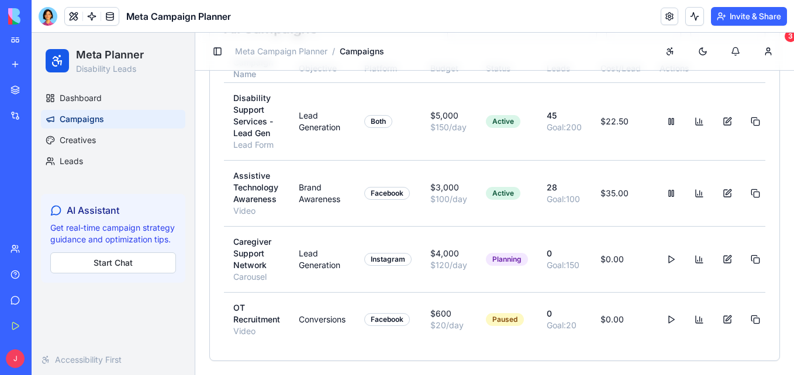
scroll to position [0, 0]
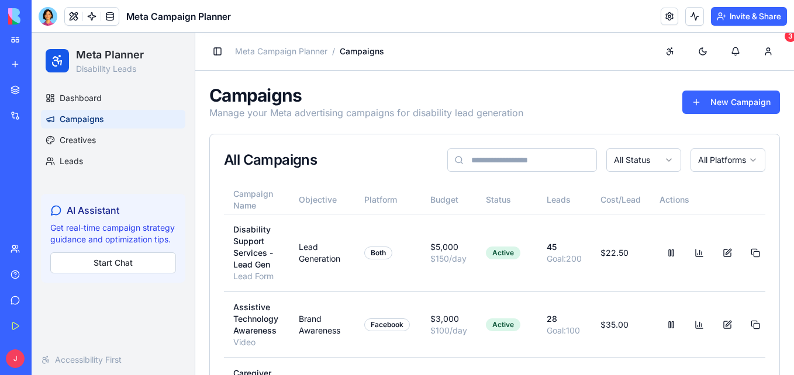
drag, startPoint x: 790, startPoint y: 235, endPoint x: 825, endPoint y: 130, distance: 110.4
click at [91, 146] on span "Creatives" at bounding box center [78, 140] width 36 height 12
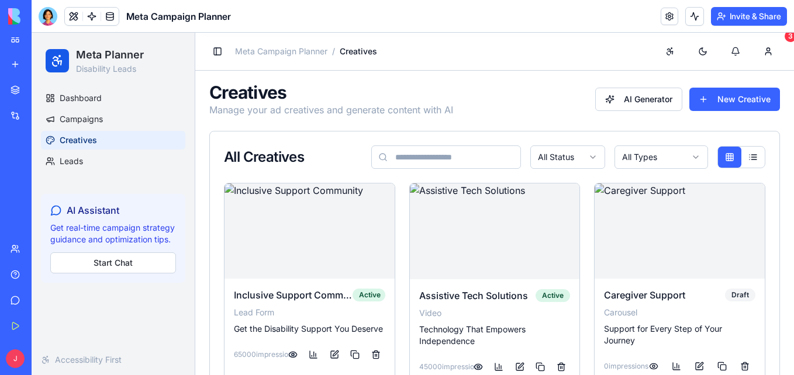
scroll to position [2, 0]
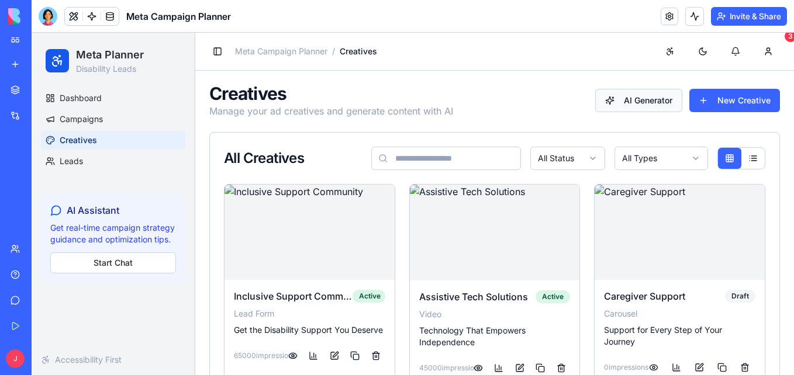
click at [600, 103] on button "AI Generator" at bounding box center [638, 100] width 87 height 23
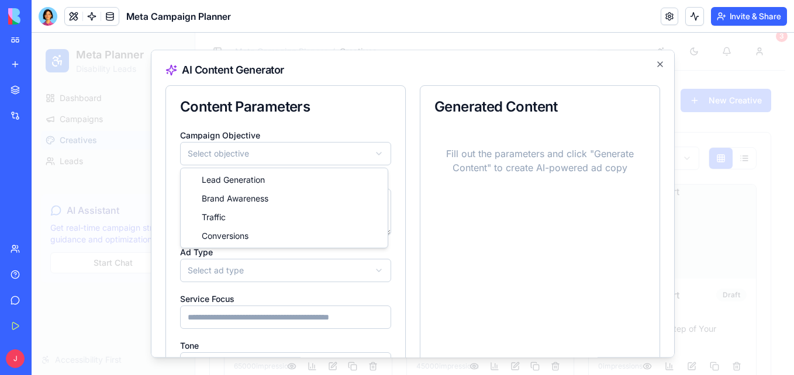
click at [344, 155] on body "Meta Planner Disability Leads Dashboard Campaigns Creatives Leads AI Assistant …" at bounding box center [408, 223] width 753 height 385
click at [348, 209] on textarea at bounding box center [285, 212] width 211 height 47
click at [379, 148] on body "Meta Planner Disability Leads Dashboard Campaigns Creatives Leads AI Assistant …" at bounding box center [408, 223] width 753 height 385
click at [364, 154] on body "Meta Planner Disability Leads Dashboard Campaigns Creatives Leads AI Assistant …" at bounding box center [408, 223] width 753 height 385
click at [330, 193] on textarea at bounding box center [285, 212] width 211 height 47
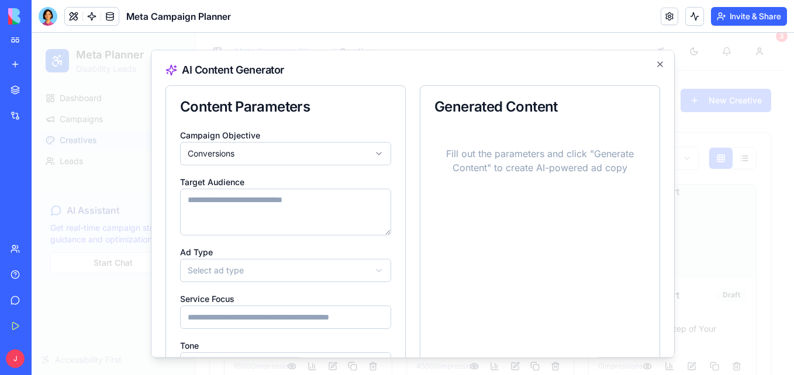
click at [243, 204] on textarea at bounding box center [285, 212] width 211 height 47
paste textarea "**********"
type textarea "**********"
click at [290, 274] on body "**********" at bounding box center [408, 223] width 753 height 385
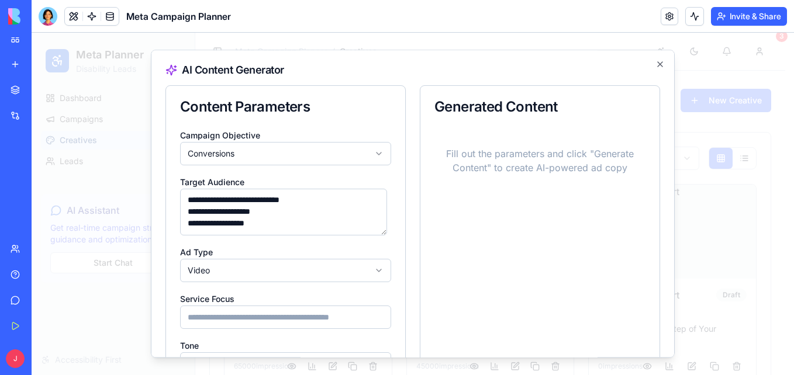
click at [330, 321] on input at bounding box center [285, 317] width 211 height 23
click at [342, 308] on input at bounding box center [285, 317] width 211 height 23
type input "**********"
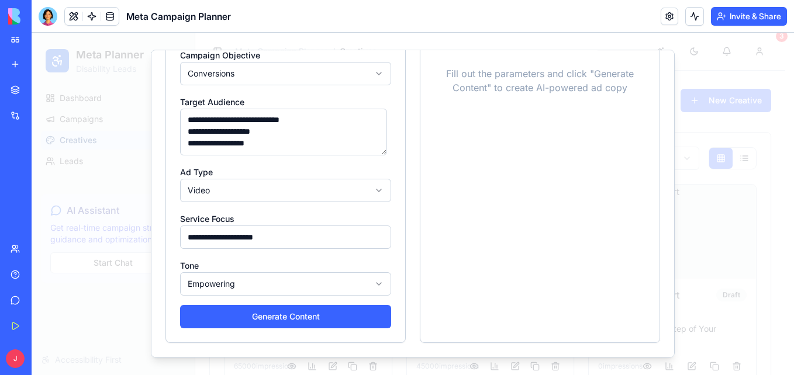
click at [341, 295] on body "**********" at bounding box center [408, 223] width 753 height 385
click at [344, 288] on body "**********" at bounding box center [408, 223] width 753 height 385
click at [333, 318] on button "Generate Content" at bounding box center [285, 316] width 211 height 23
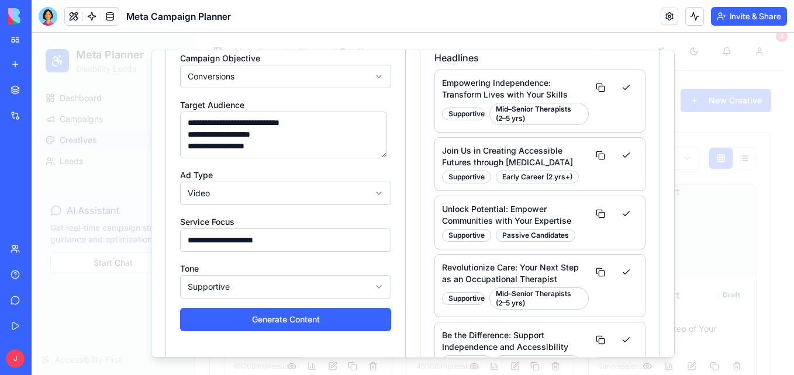
scroll to position [221, 0]
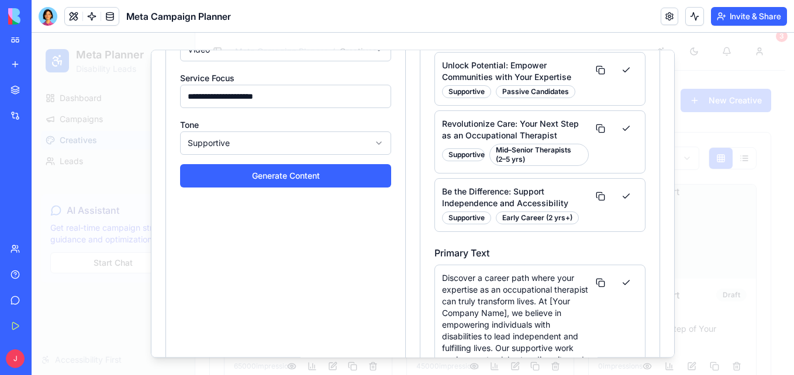
click at [16, 56] on link "New app" at bounding box center [27, 64] width 47 height 23
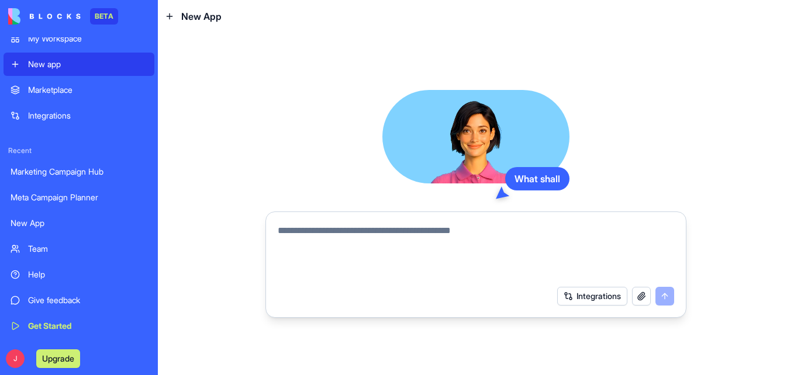
click at [42, 65] on div "New app" at bounding box center [87, 64] width 119 height 12
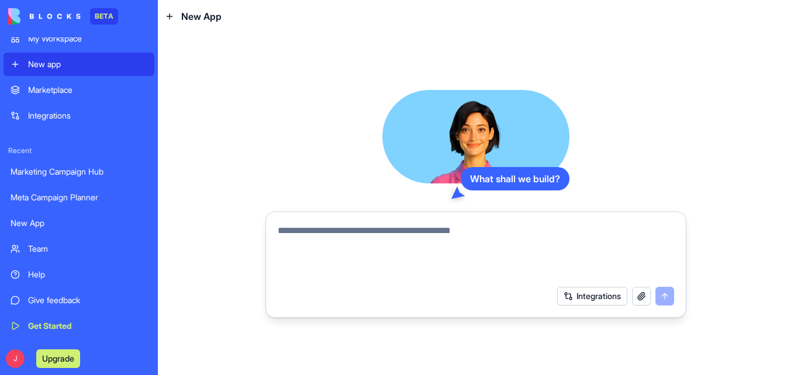
click at [312, 238] on textarea at bounding box center [476, 252] width 396 height 56
type textarea "**********"
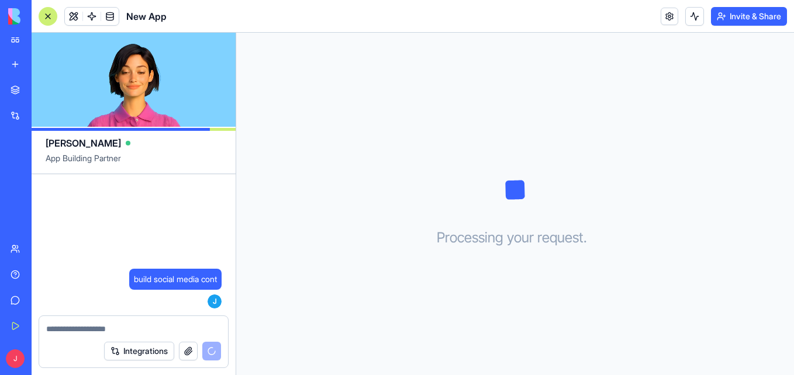
click at [56, 16] on div at bounding box center [48, 16] width 19 height 19
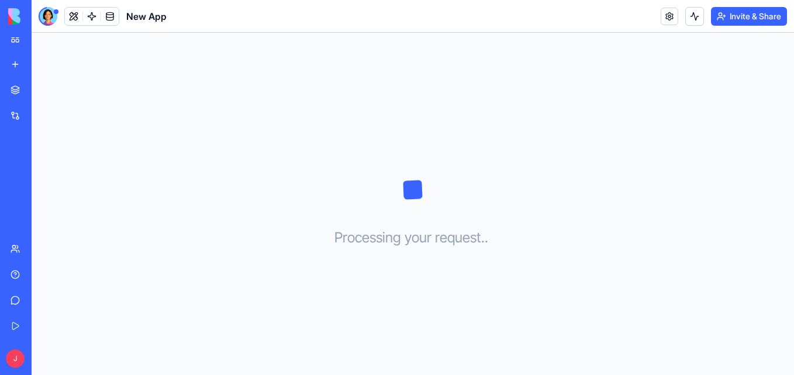
click at [54, 15] on div at bounding box center [48, 16] width 19 height 19
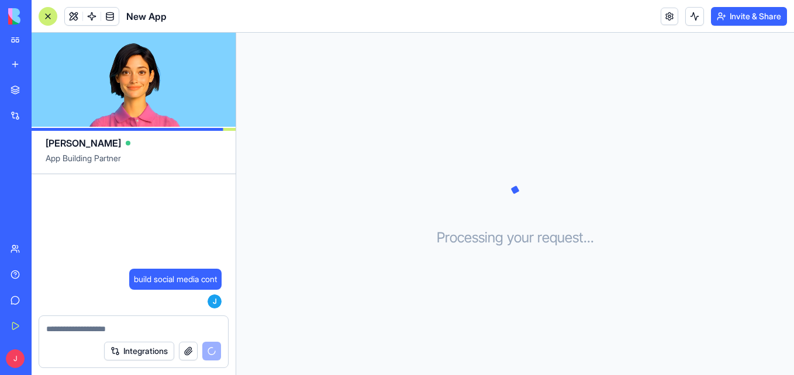
click at [140, 313] on div "build social media cont J 00:25" at bounding box center [134, 245] width 204 height 142
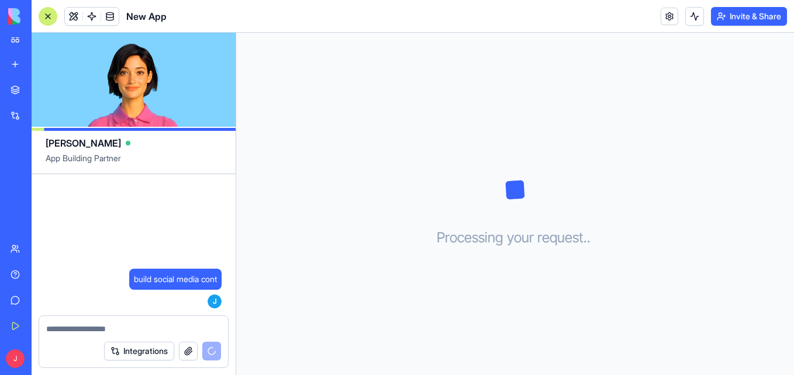
click at [169, 284] on span "build social media cont" at bounding box center [175, 280] width 83 height 12
click at [47, 12] on div at bounding box center [48, 16] width 19 height 19
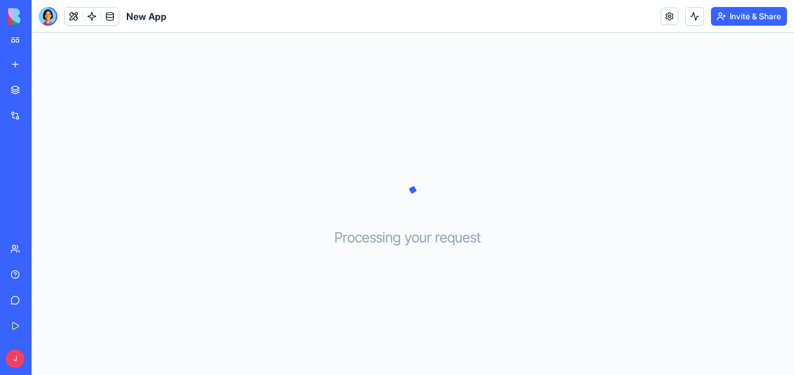
click at [18, 61] on link "New app" at bounding box center [27, 64] width 47 height 23
click at [37, 59] on div "New app" at bounding box center [35, 64] width 15 height 12
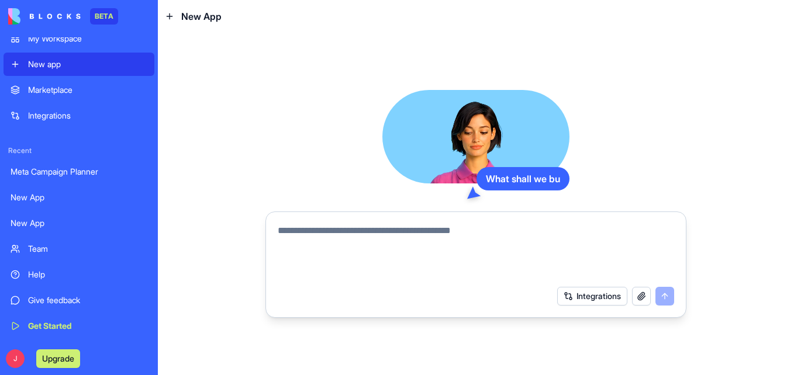
click at [318, 246] on textarea at bounding box center [476, 252] width 396 height 56
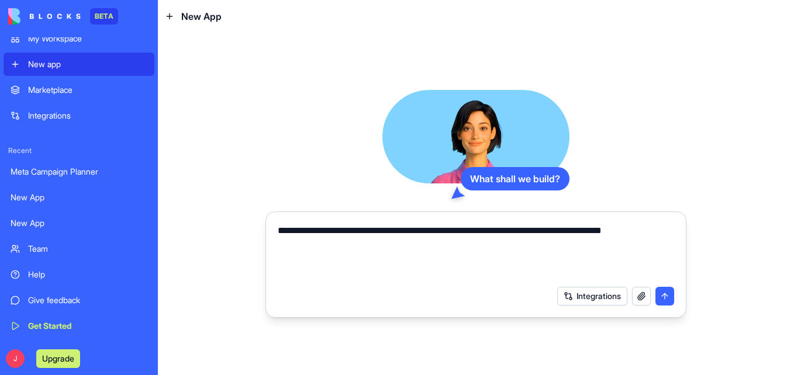
type textarea "**********"
click at [670, 296] on button "submit" at bounding box center [664, 296] width 19 height 19
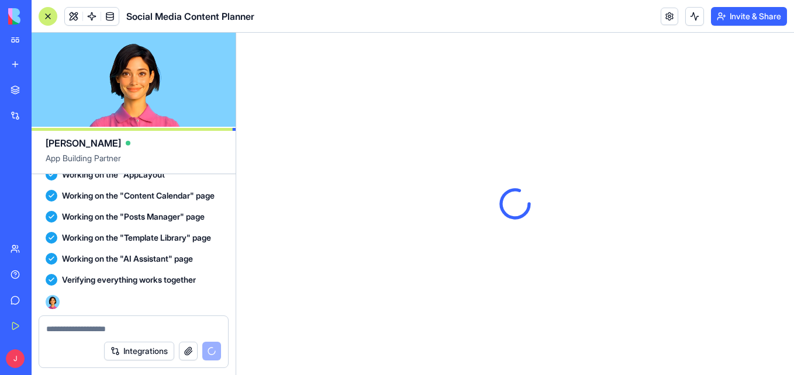
scroll to position [482, 0]
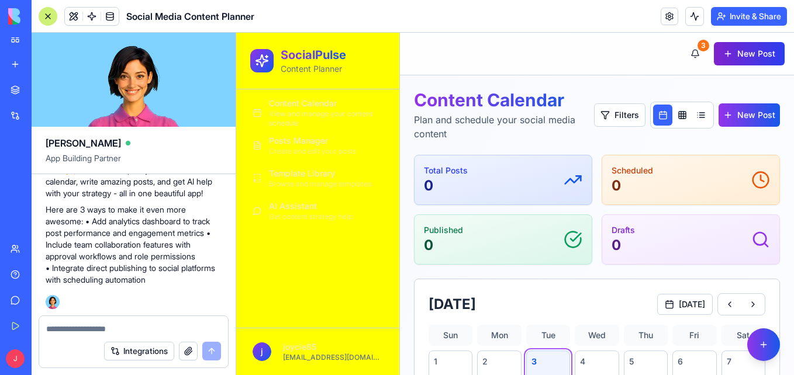
click at [736, 50] on button "New Post" at bounding box center [749, 53] width 71 height 23
click at [734, 50] on button "New Post" at bounding box center [749, 53] width 71 height 23
click at [733, 56] on button "New Post" at bounding box center [749, 53] width 71 height 23
click at [739, 114] on button "New Post" at bounding box center [748, 114] width 61 height 23
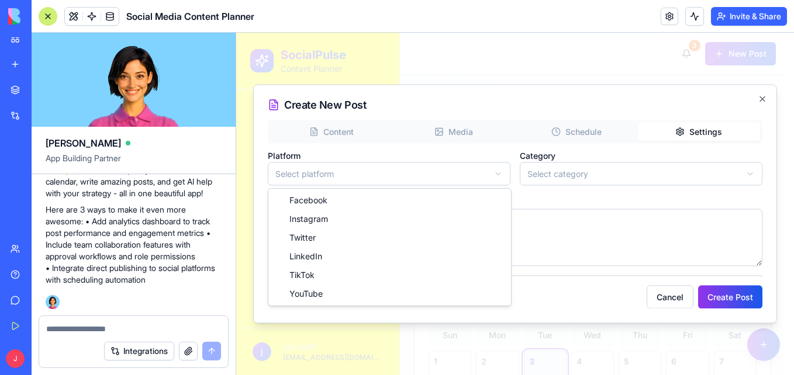
click at [481, 190] on div "Facebook Instagram Twitter LinkedIn TikTok YouTube" at bounding box center [389, 247] width 243 height 117
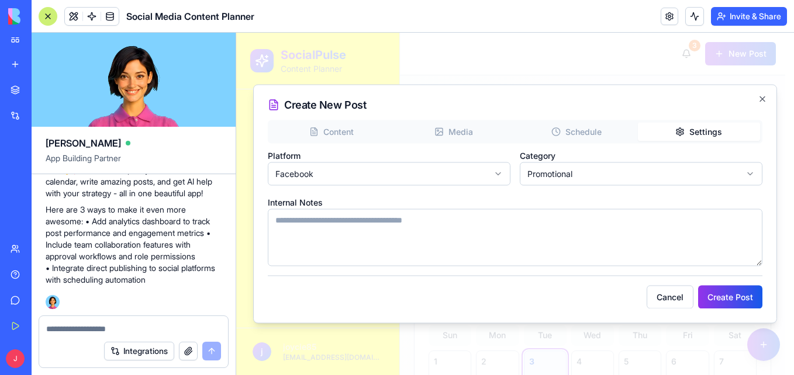
click at [441, 241] on textarea "Internal Notes" at bounding box center [515, 237] width 495 height 57
paste textarea "**********"
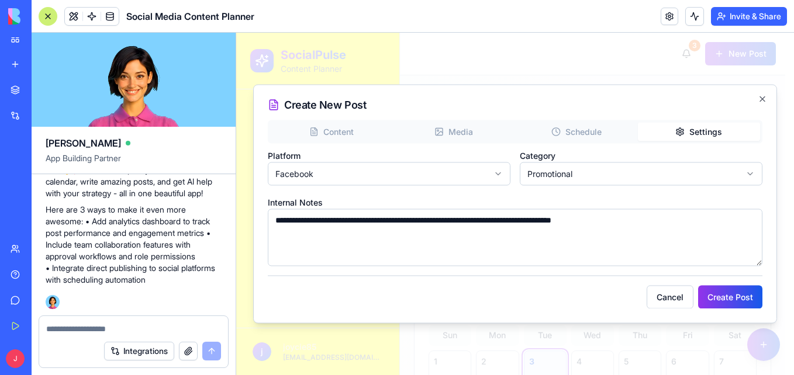
drag, startPoint x: 645, startPoint y: 226, endPoint x: 407, endPoint y: 219, distance: 238.6
click at [407, 219] on textarea "**********" at bounding box center [515, 237] width 495 height 57
paste textarea "**********"
drag, startPoint x: 652, startPoint y: 222, endPoint x: 403, endPoint y: 234, distance: 249.3
click at [403, 234] on textarea "**********" at bounding box center [515, 237] width 495 height 57
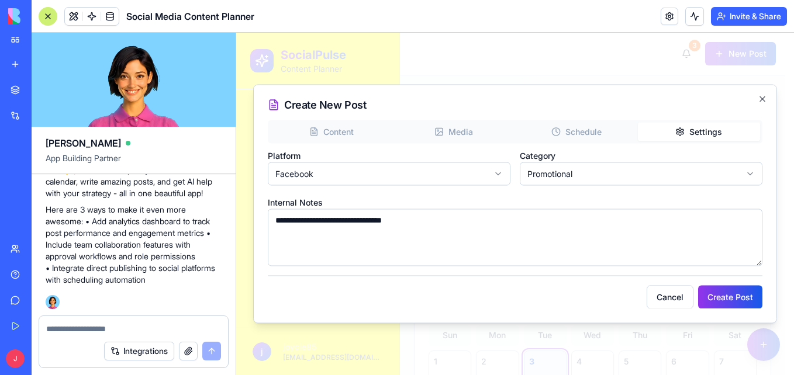
paste textarea "**********"
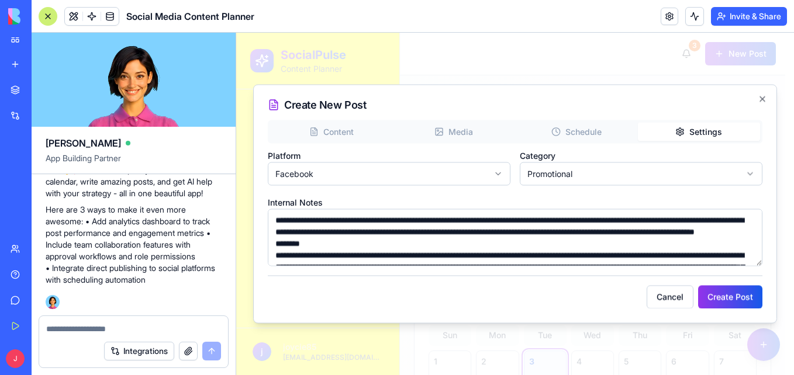
scroll to position [170, 0]
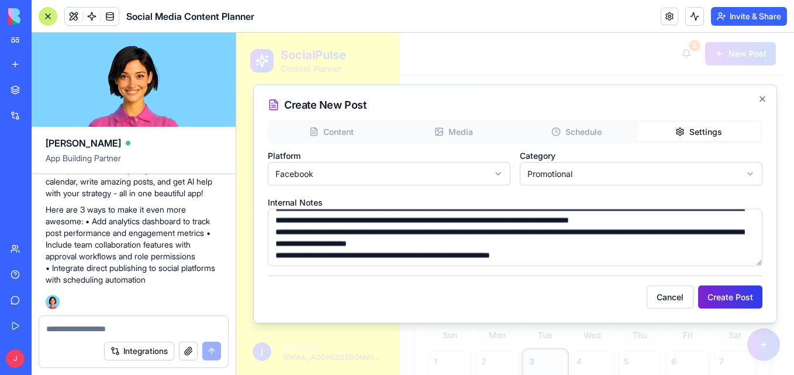
type textarea "**********"
drag, startPoint x: 739, startPoint y: 299, endPoint x: 675, endPoint y: 171, distance: 143.0
click at [675, 171] on div "Create New Post Content Media Schedule Settings Platform Facebook Category Prom…" at bounding box center [515, 204] width 524 height 239
click at [457, 140] on div "Content Media Schedule Settings Platform Facebook Category Promotional Internal…" at bounding box center [515, 193] width 495 height 146
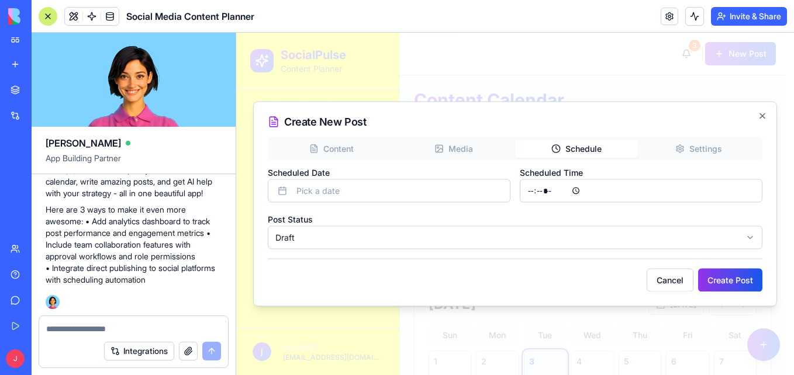
click at [575, 119] on div "Create New Post Content Media Schedule Settings Scheduled Date Pick a date Sche…" at bounding box center [515, 204] width 524 height 205
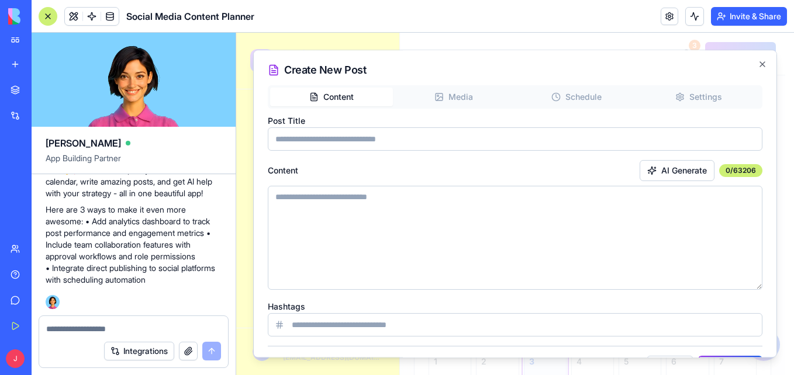
click at [342, 143] on div "Content Media Schedule Settings Post Title Content AI Generate 0 / 63206 Hashta…" at bounding box center [515, 210] width 495 height 251
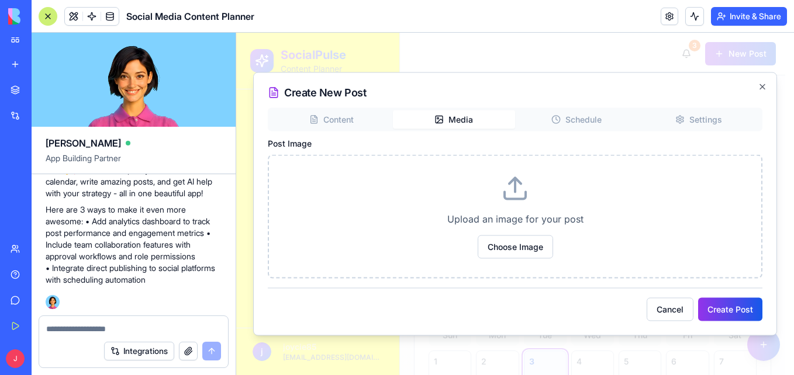
click at [471, 89] on div "Create New Post Content Media Schedule Settings Post Image Upload an image for …" at bounding box center [515, 204] width 524 height 264
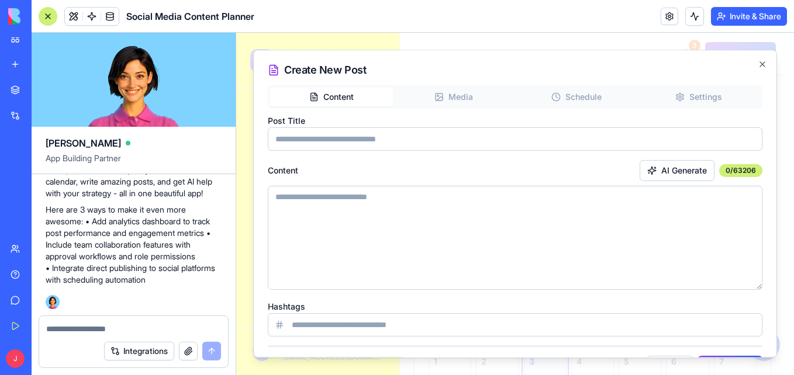
click at [357, 110] on div "Content Media Schedule Settings Post Title Content AI Generate 0 / 63206 Hashta…" at bounding box center [515, 210] width 495 height 251
click at [378, 219] on textarea "Content" at bounding box center [515, 238] width 495 height 104
paste textarea "**********"
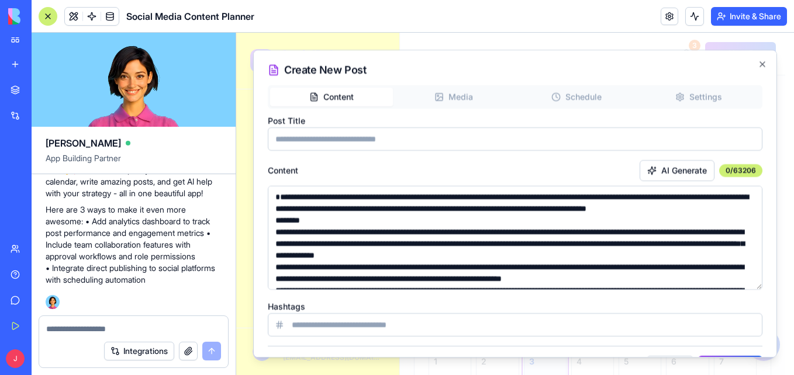
scroll to position [135, 0]
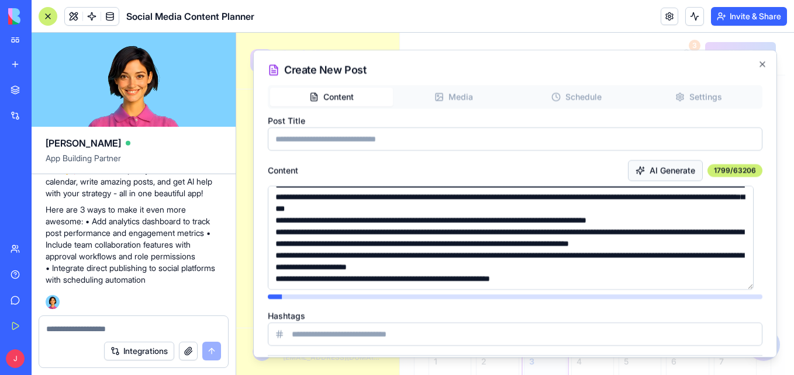
click at [639, 167] on button "AI Generate" at bounding box center [665, 170] width 75 height 21
click at [649, 172] on button "AI Generate" at bounding box center [665, 170] width 75 height 21
click at [646, 330] on input "Hashtags" at bounding box center [515, 334] width 495 height 23
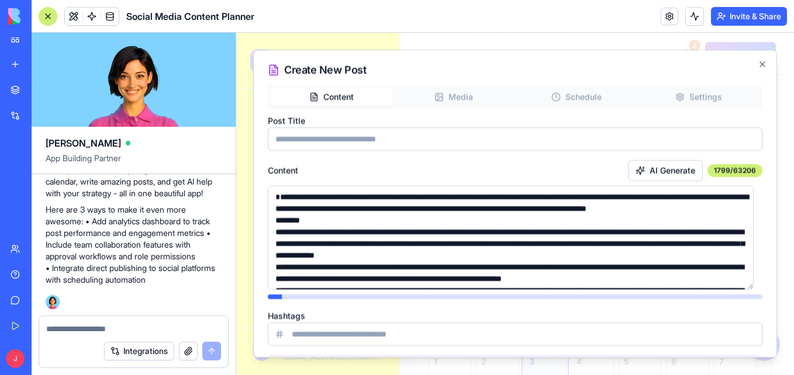
drag, startPoint x: 413, startPoint y: 241, endPoint x: 304, endPoint y: 248, distance: 109.5
click at [304, 248] on textarea "Content" at bounding box center [511, 238] width 486 height 104
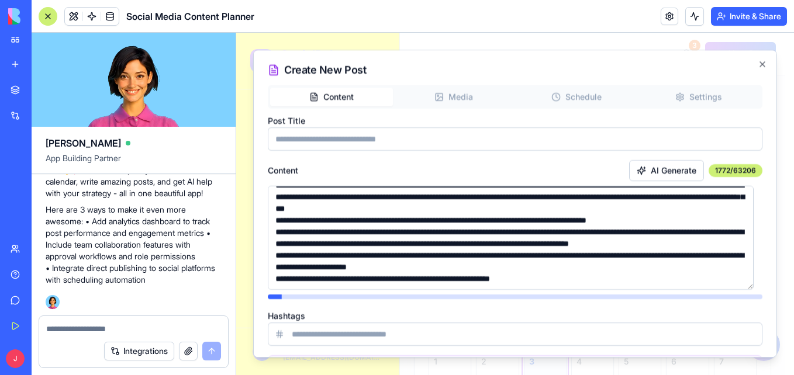
scroll to position [139, 0]
type textarea "**********"
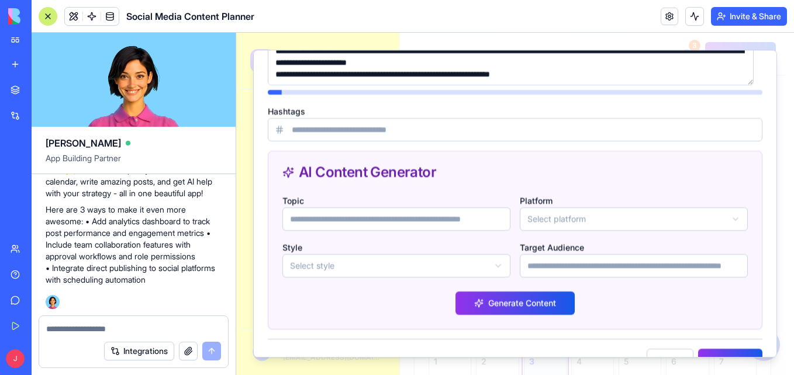
scroll to position [203, 0]
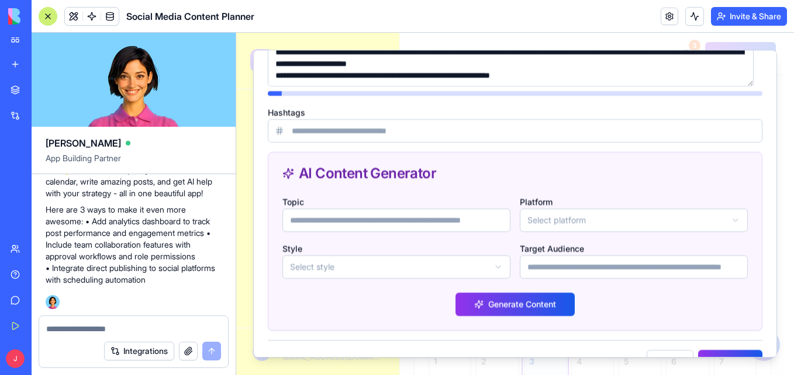
click at [444, 133] on input "Hashtags" at bounding box center [515, 130] width 495 height 23
click at [443, 133] on input "*" at bounding box center [515, 130] width 495 height 23
type input "*"
click at [425, 199] on div "Topic" at bounding box center [396, 213] width 228 height 37
click at [426, 217] on input "Topic" at bounding box center [396, 220] width 228 height 23
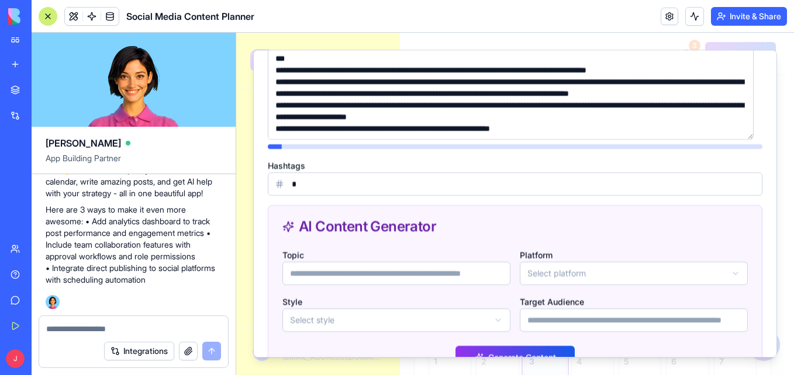
scroll to position [0, 0]
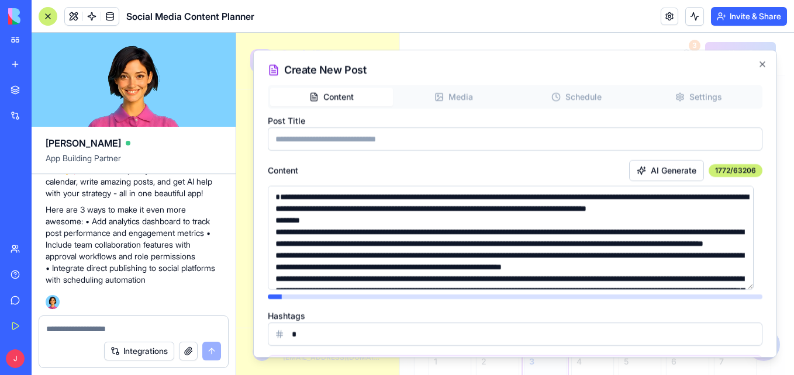
drag, startPoint x: 562, startPoint y: 79, endPoint x: 238, endPoint y: 60, distance: 324.4
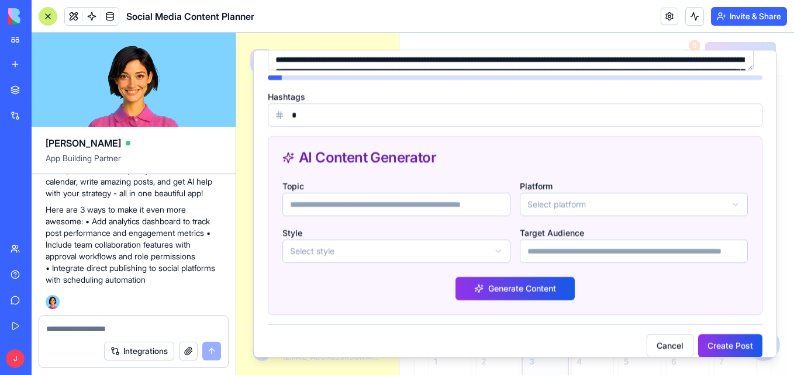
scroll to position [218, 0]
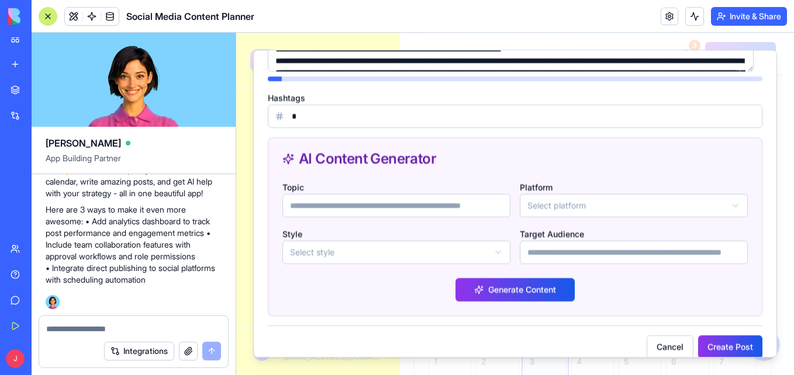
click at [351, 209] on input "Topic" at bounding box center [396, 205] width 228 height 23
paste input "**********"
type input "**********"
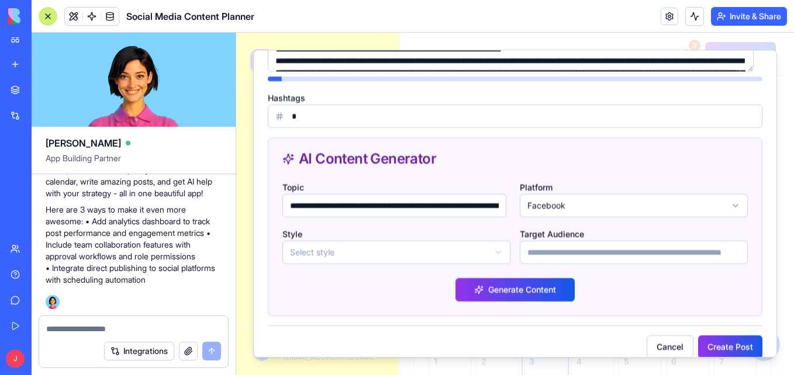
click at [547, 258] on input "Target Audience" at bounding box center [634, 252] width 228 height 23
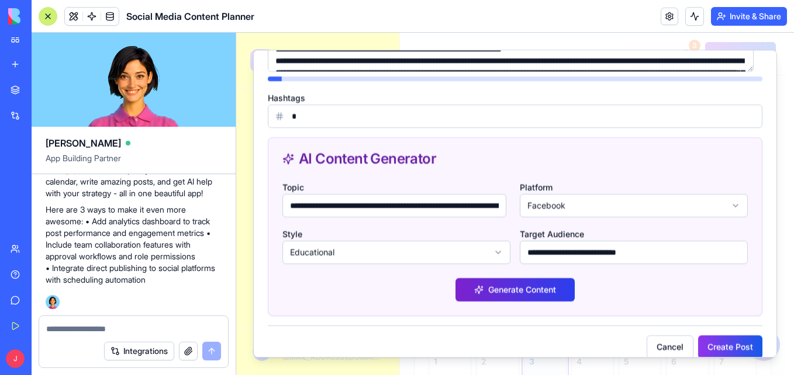
type input "**********"
click at [479, 295] on button "Generate Content" at bounding box center [514, 289] width 119 height 23
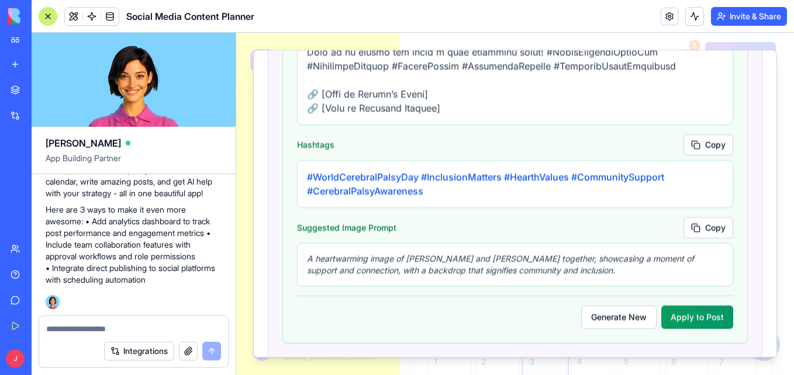
scroll to position [976, 0]
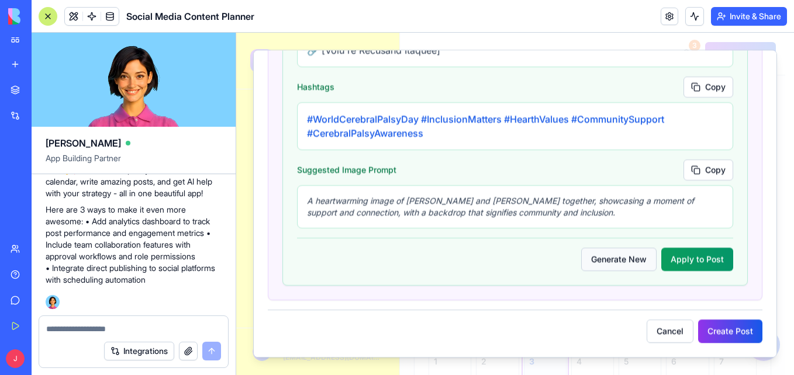
click at [620, 264] on button "Generate New" at bounding box center [618, 259] width 75 height 23
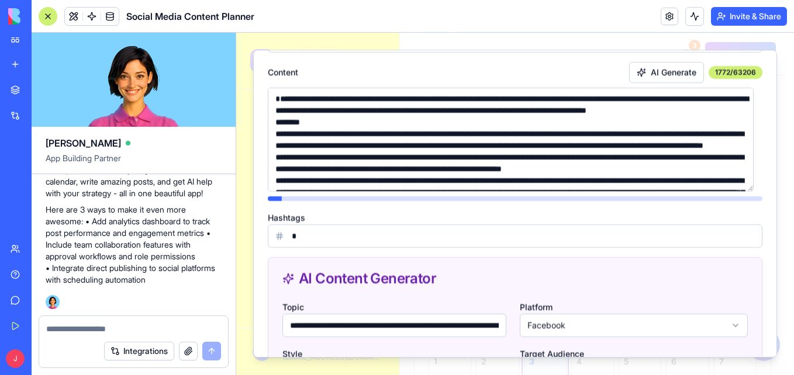
scroll to position [234, 0]
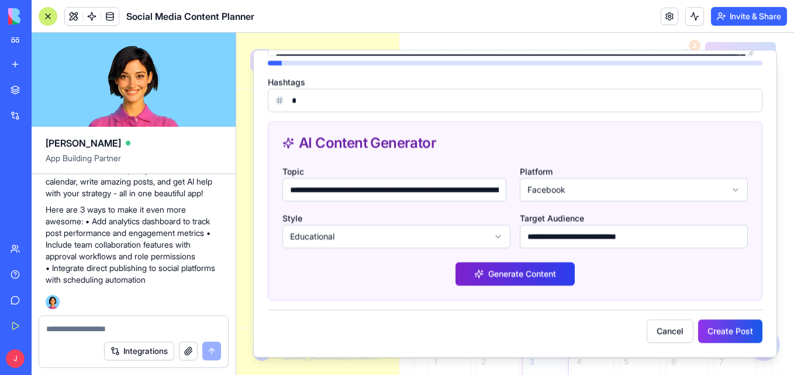
click at [552, 272] on button "Generate Content" at bounding box center [514, 273] width 119 height 23
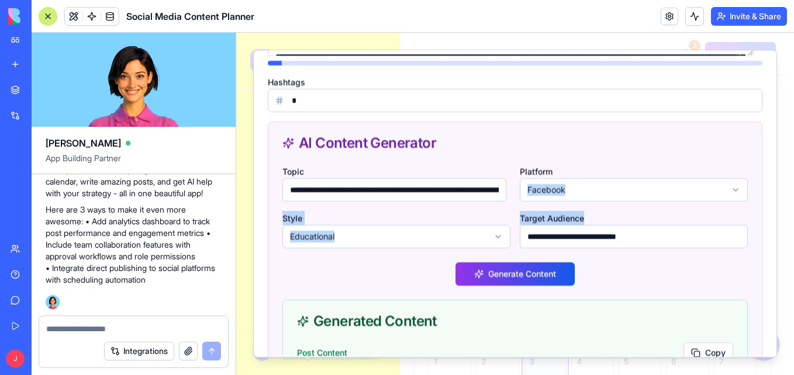
drag, startPoint x: 766, startPoint y: 174, endPoint x: 758, endPoint y: 223, distance: 50.4
click at [758, 223] on div "**********" at bounding box center [515, 204] width 524 height 308
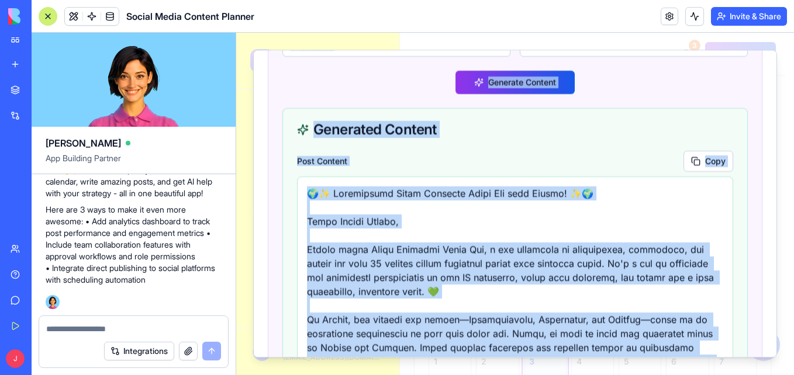
scroll to position [337, 0]
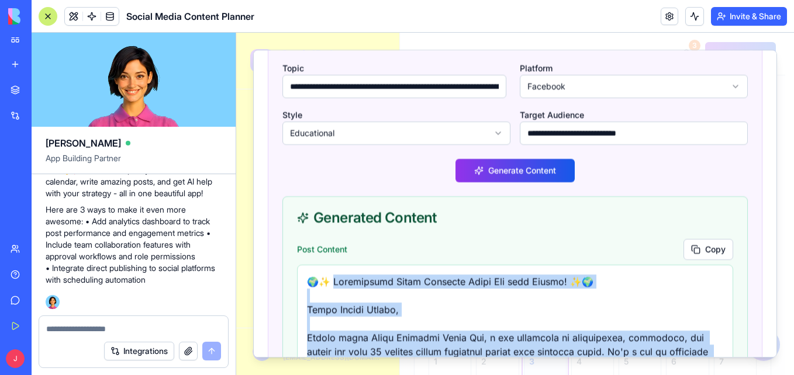
drag, startPoint x: 368, startPoint y: 286, endPoint x: 334, endPoint y: 270, distance: 36.9
copy p "loremipsum Dolor Sitametc Adipi Eli sedd Eiusmo! ✨🌍 Tempo Incidi Utlabo, Etdolo…"
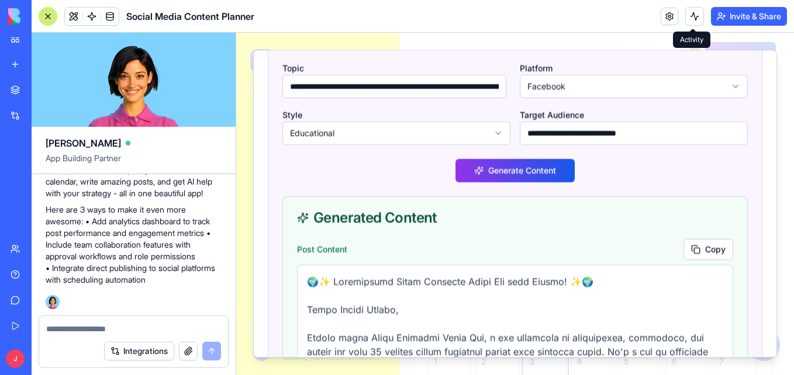
click at [663, 66] on div "Platform Facebook" at bounding box center [634, 79] width 228 height 37
